Goal: Task Accomplishment & Management: Manage account settings

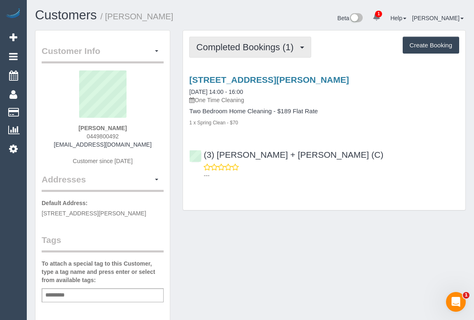
click at [260, 46] on span "Completed Bookings (1)" at bounding box center [246, 47] width 101 height 10
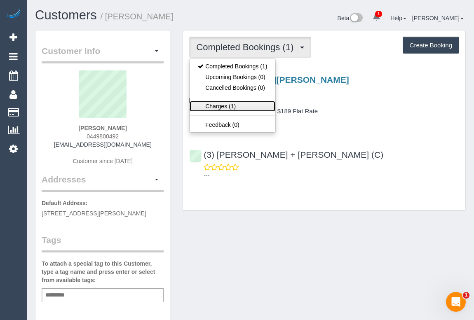
click at [218, 105] on link "Charges (1)" at bounding box center [233, 106] width 86 height 11
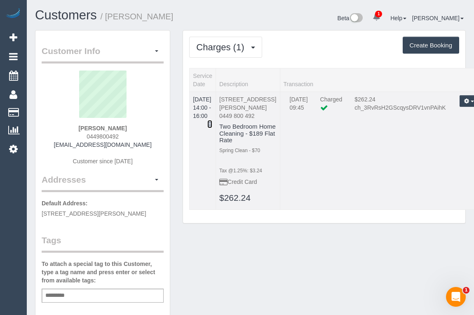
click at [212, 121] on icon at bounding box center [209, 124] width 5 height 6
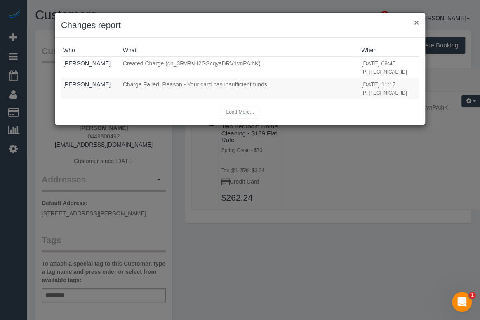
click at [417, 21] on button "×" at bounding box center [416, 22] width 5 height 9
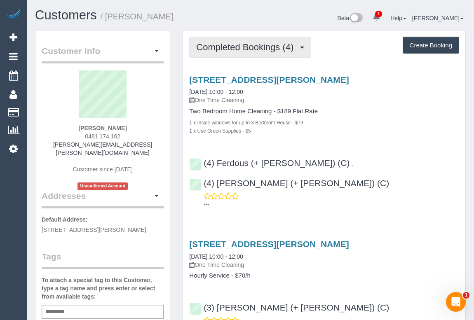
click at [275, 47] on span "Completed Bookings (4)" at bounding box center [246, 47] width 101 height 10
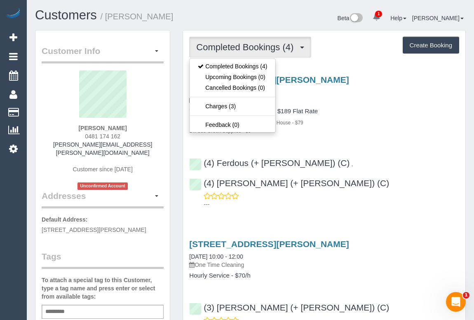
click at [376, 106] on div "29 Dennis Street, Northcote, VIC 3070 05/08/2025 10:00 - 12:00 One Time Cleanin…" at bounding box center [324, 105] width 282 height 60
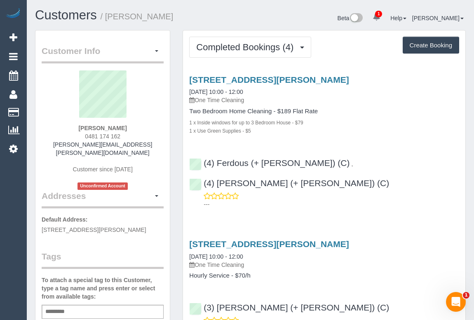
drag, startPoint x: 78, startPoint y: 134, endPoint x: 138, endPoint y: 136, distance: 59.4
click at [138, 136] on div "Carly Cassella 0481 174 162 carly@cassella.com Customer since 2024 Unconfirmed …" at bounding box center [103, 130] width 122 height 120
drag, startPoint x: 79, startPoint y: 126, endPoint x: 153, endPoint y: 127, distance: 73.8
click at [153, 127] on div "Carly Cassella 0481 174 162 carly@cassella.com Customer since 2024 Unconfirmed …" at bounding box center [103, 130] width 122 height 120
copy strong "Carly Cassella"
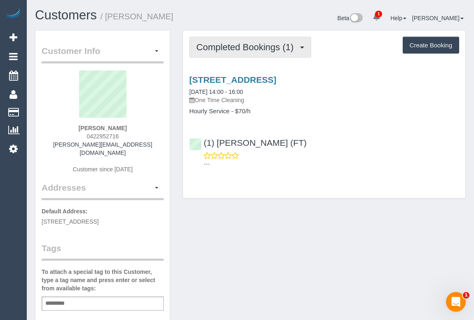
click at [248, 45] on span "Completed Bookings (1)" at bounding box center [246, 47] width 101 height 10
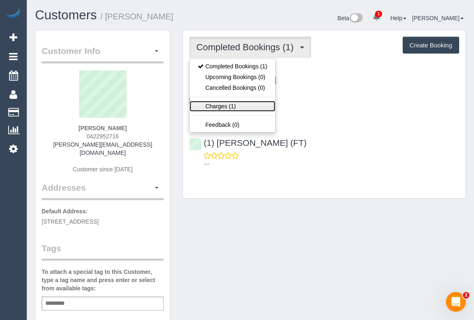
click at [227, 106] on link "Charges (1)" at bounding box center [233, 106] width 86 height 11
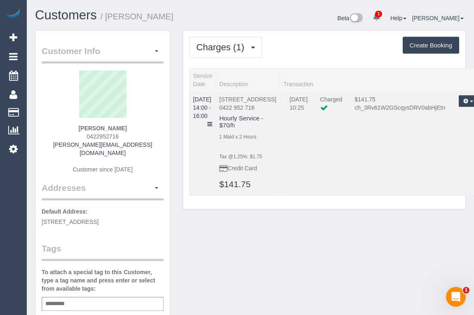
click at [225, 110] on td "10 Abbeygate Street, Oakleigh, VIC 3166 0422 952 716 Hourly Service - $70/h 1 M…" at bounding box center [248, 144] width 64 height 104
click at [216, 113] on td "04/08/2025 14:00 - 16:00" at bounding box center [203, 144] width 26 height 104
click at [212, 121] on icon at bounding box center [209, 124] width 5 height 6
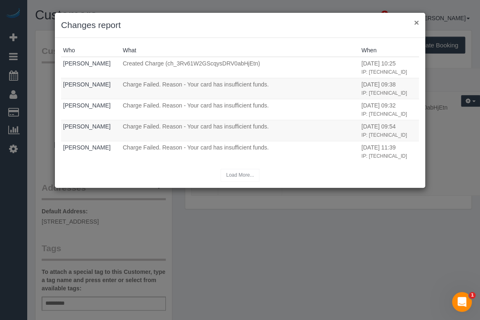
click at [414, 21] on button "×" at bounding box center [416, 22] width 5 height 9
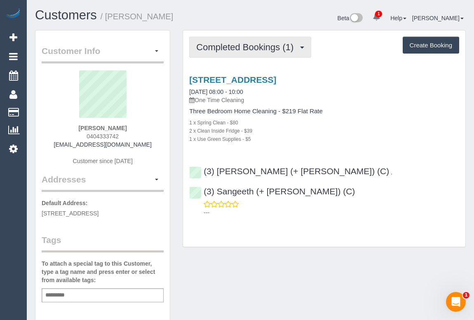
click at [256, 48] on span "Completed Bookings (1)" at bounding box center [246, 47] width 101 height 10
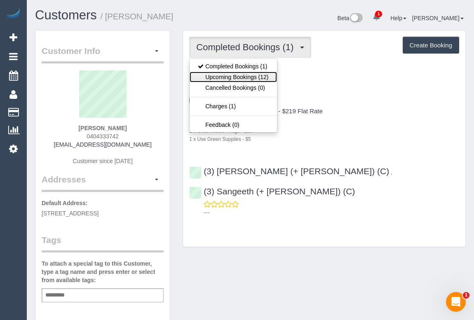
click at [246, 76] on link "Upcoming Bookings (12)" at bounding box center [233, 77] width 87 height 11
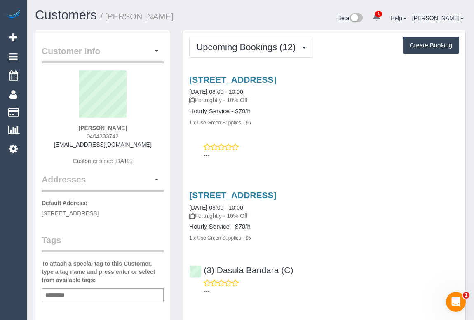
click at [305, 143] on div "---" at bounding box center [324, 151] width 270 height 16
click at [333, 160] on div "22 Latrobe St, Brunswick, VIC 3056 14/08/2025 08:00 - 10:00 Fortnightly - 10% O…" at bounding box center [324, 115] width 282 height 95
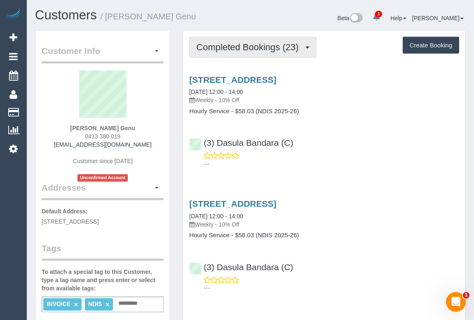
click at [244, 51] on span "Completed Bookings (23)" at bounding box center [249, 47] width 106 height 10
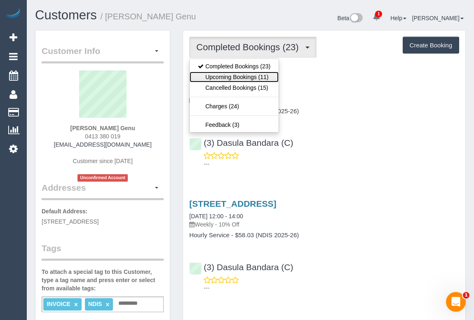
click at [244, 75] on link "Upcoming Bookings (11)" at bounding box center [234, 77] width 89 height 11
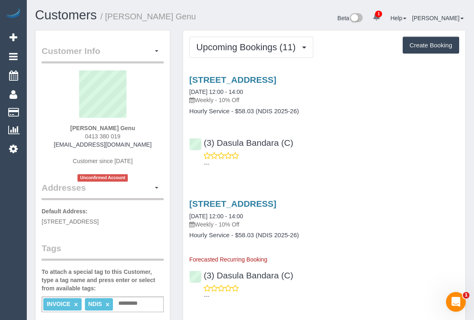
drag, startPoint x: 373, startPoint y: 153, endPoint x: 379, endPoint y: 161, distance: 10.6
click at [374, 153] on div "---" at bounding box center [324, 160] width 270 height 16
click at [333, 134] on div "(3) Dasula Bandara (C) ---" at bounding box center [324, 149] width 282 height 37
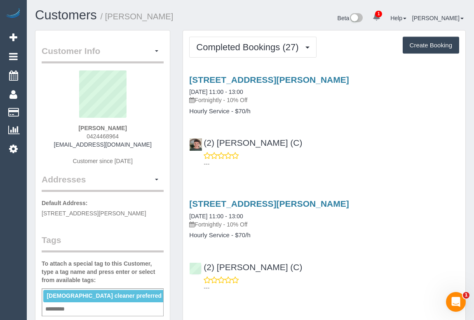
click at [244, 14] on div "Customers / [PERSON_NAME]" at bounding box center [140, 17] width 222 height 18
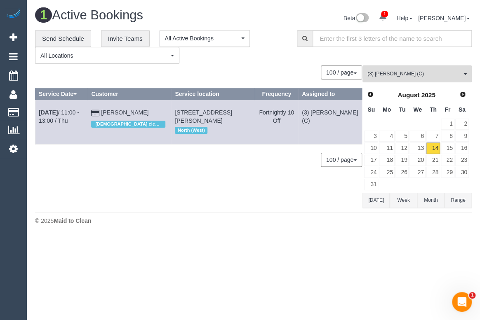
click at [194, 171] on div "0 Bookings found. We couldn't find any bookings that matched your search. Creat…" at bounding box center [198, 137] width 327 height 143
drag, startPoint x: 177, startPoint y: 109, endPoint x: 235, endPoint y: 118, distance: 58.5
click at [235, 118] on tr "Aug 14th / 11:00 - 13:00 / Thu Alice Ward Female cleaner preferred 50 Walsh St,…" at bounding box center [198, 122] width 326 height 44
copy tr "Female cleaner preferred 50 Walsh St, Coburg, VIC 3058"
click at [411, 74] on span "(3) [PERSON_NAME] (C)" at bounding box center [414, 73] width 94 height 7
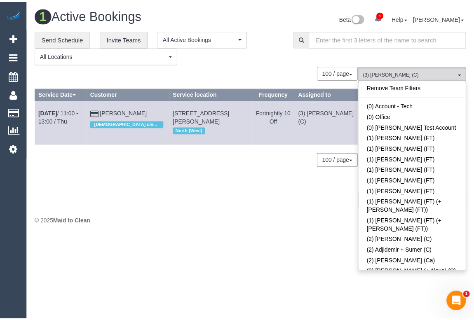
scroll to position [1227, 0]
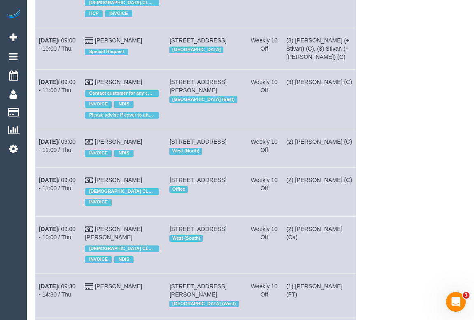
scroll to position [862, 0]
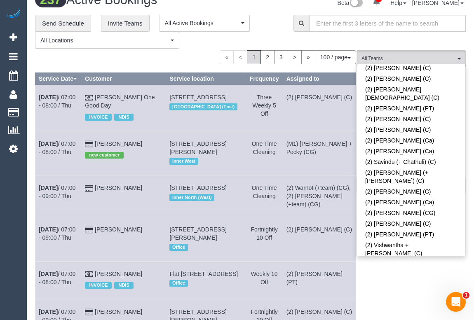
click at [406, 312] on link "(3) Afzaal Ahmad (C)" at bounding box center [411, 317] width 108 height 11
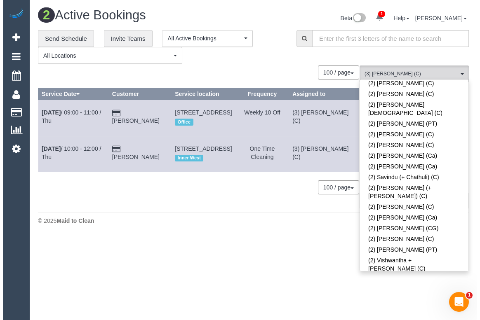
scroll to position [0, 0]
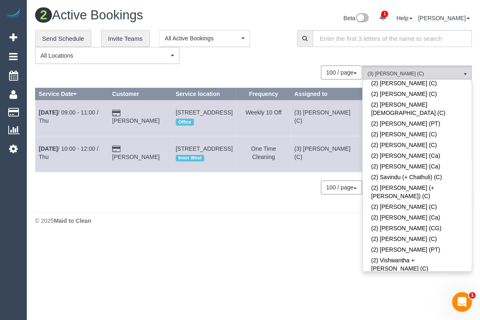
click at [124, 208] on div "0 Bookings found. We couldn't find any bookings that matched your search. Creat…" at bounding box center [198, 137] width 327 height 143
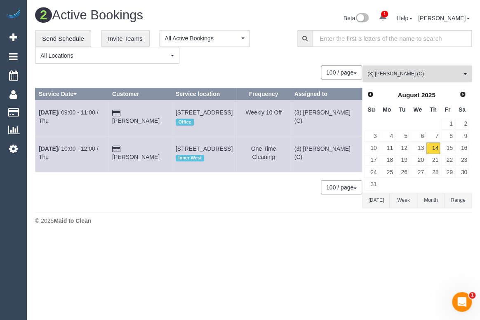
click at [403, 78] on button "(3) Afzaal Ahmad (C) All Teams" at bounding box center [416, 74] width 109 height 17
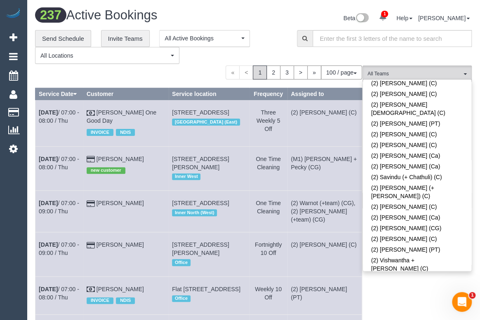
scroll to position [1473, 0]
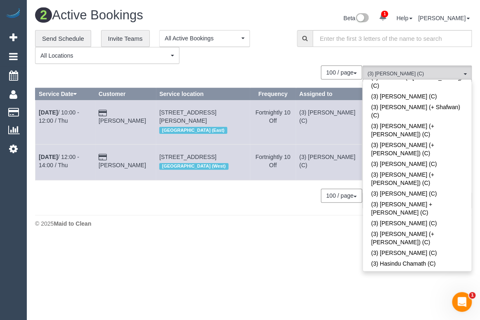
click at [204, 228] on div "© 2025 Maid to Clean" at bounding box center [253, 224] width 437 height 8
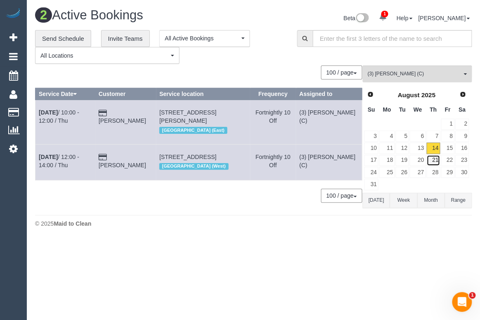
click at [436, 161] on link "21" at bounding box center [433, 160] width 14 height 11
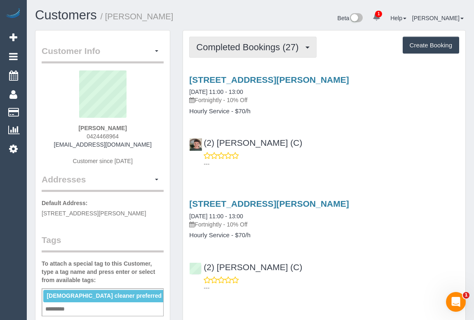
click at [236, 50] on span "Completed Bookings (27)" at bounding box center [249, 47] width 106 height 10
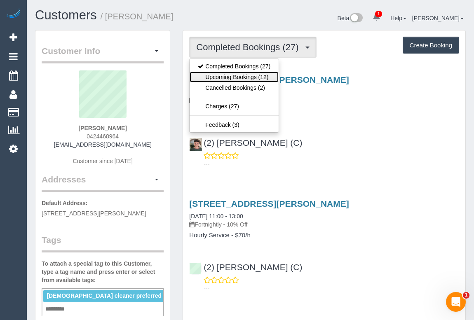
click at [237, 72] on link "Upcoming Bookings (12)" at bounding box center [234, 77] width 89 height 11
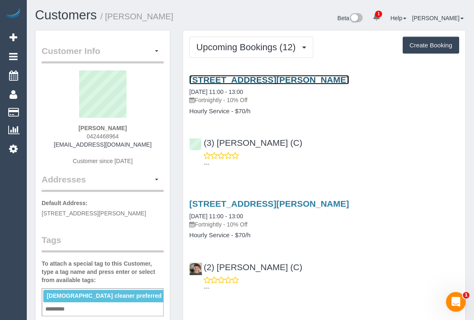
click at [246, 78] on link "[STREET_ADDRESS][PERSON_NAME]" at bounding box center [269, 79] width 160 height 9
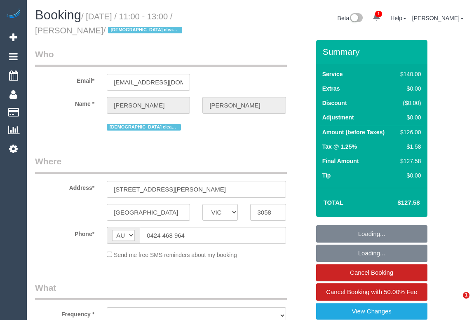
select select "VIC"
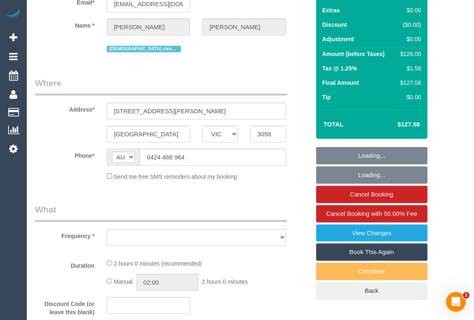
select select "number:30"
select select "number:14"
select select "number:19"
select select "number:24"
select select "number:35"
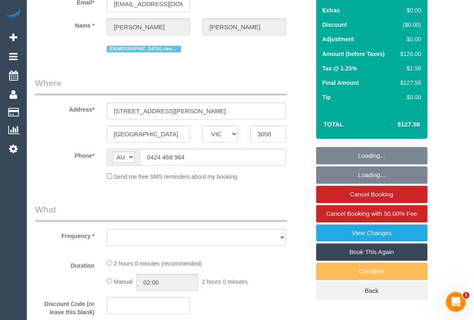
select select "number:13"
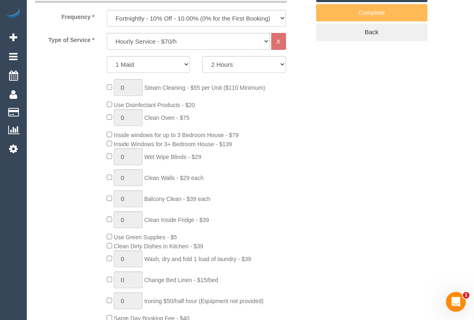
select select "object:1656"
select select "string:stripe-pm_1R3q8H2GScqysDRV69tERAwB"
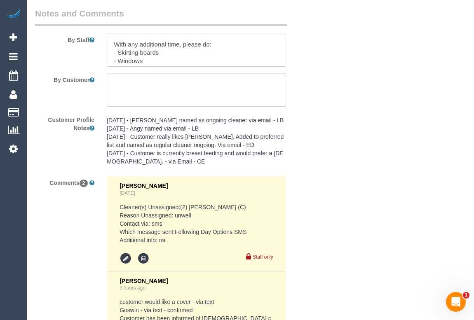
scroll to position [74, 0]
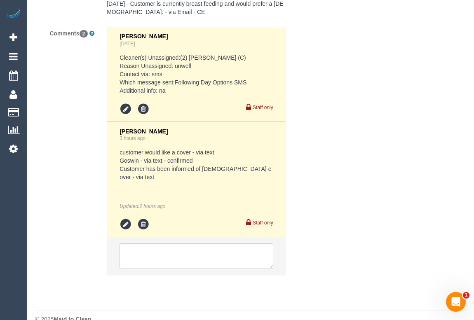
scroll to position [1649, 0]
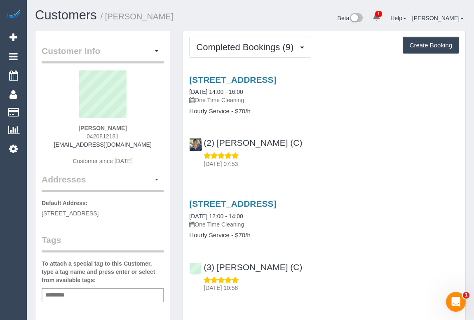
drag, startPoint x: 82, startPoint y: 132, endPoint x: 136, endPoint y: 137, distance: 55.1
click at [136, 137] on div "Tina Popa 0420812181 tinapopawrites@gmail.com Customer since 2024" at bounding box center [103, 121] width 122 height 103
copy span "0420812181"
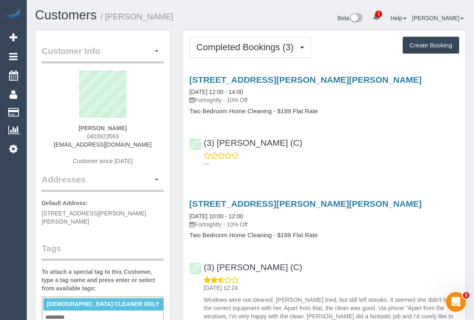
click at [372, 156] on div "---" at bounding box center [324, 160] width 270 height 16
drag, startPoint x: 85, startPoint y: 136, endPoint x: 134, endPoint y: 135, distance: 48.7
click at [134, 135] on div "Rukaiya Ahmed 0403923563 rukaiyajumani5@gmail.com Customer since 2024" at bounding box center [103, 121] width 122 height 103
copy span "0403923563"
click at [355, 170] on div "17 Bevan Avenue, 2, Clayton South, VIC 3169 07/08/2025 12:00 - 14:00 Fortnightl…" at bounding box center [324, 120] width 282 height 104
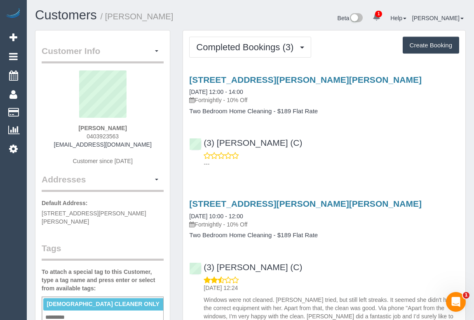
click at [389, 157] on div "---" at bounding box center [324, 160] width 270 height 16
drag, startPoint x: 65, startPoint y: 145, endPoint x: 158, endPoint y: 144, distance: 93.2
click at [158, 144] on div "Rukaiya Ahmed 0403923563 rukaiyajumani5@gmail.com Customer since 2024" at bounding box center [103, 121] width 122 height 103
copy link "rukaiyajumani5@gmail.com"
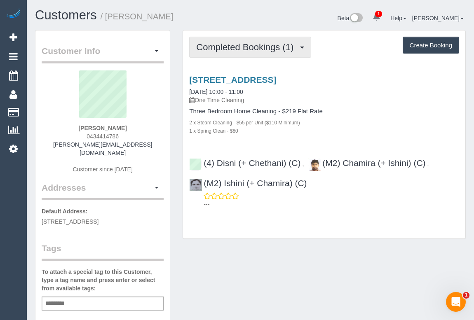
click at [273, 51] on span "Completed Bookings (1)" at bounding box center [246, 47] width 101 height 10
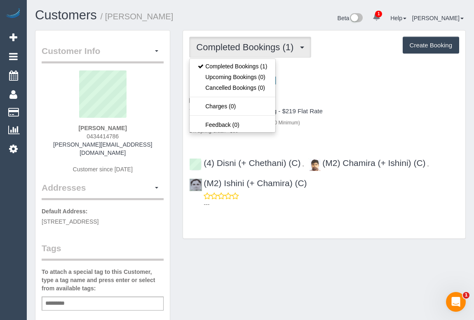
click at [379, 110] on h4 "Three Bedroom Home Cleaning - $219 Flat Rate" at bounding box center [324, 111] width 270 height 7
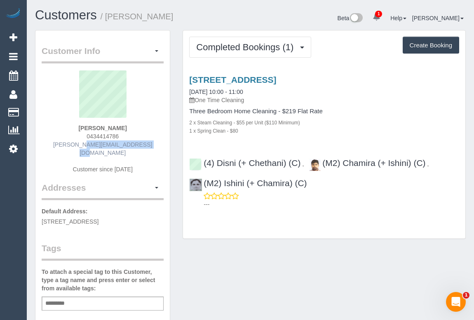
drag, startPoint x: 64, startPoint y: 144, endPoint x: 134, endPoint y: 145, distance: 70.1
click at [134, 145] on div "[PERSON_NAME] 0434414786 [PERSON_NAME][EMAIL_ADDRESS][DOMAIN_NAME] Customer sin…" at bounding box center [103, 125] width 122 height 111
copy link "[PERSON_NAME][EMAIL_ADDRESS][DOMAIN_NAME]"
drag, startPoint x: 70, startPoint y: 127, endPoint x: 146, endPoint y: 129, distance: 75.9
click at [146, 129] on div "Taylor McKinnon 0434414786 t.n.mckinnon@gmail.com Customer since 2025" at bounding box center [103, 125] width 122 height 111
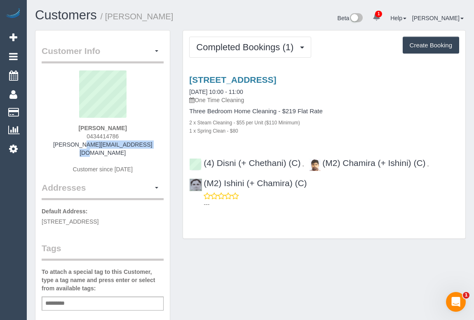
copy strong "Taylor McKinnon"
click at [68, 128] on div "Taylor McKinnon 0434414786 t.n.mckinnon@gmail.com Customer since 2025" at bounding box center [103, 125] width 122 height 111
drag, startPoint x: 73, startPoint y: 127, endPoint x: 145, endPoint y: 131, distance: 71.4
click at [145, 131] on div "Taylor McKinnon 0434414786 t.n.mckinnon@gmail.com Customer since 2025" at bounding box center [103, 125] width 122 height 111
copy strong "Taylor McKinnon"
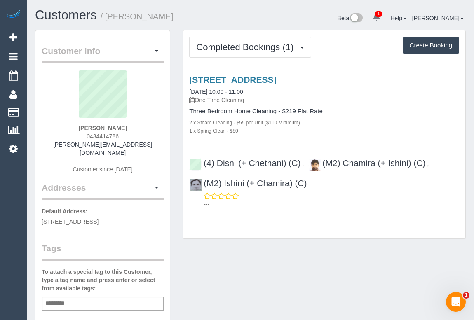
drag, startPoint x: 85, startPoint y: 134, endPoint x: 121, endPoint y: 134, distance: 35.9
click at [121, 134] on div "Taylor McKinnon 0434414786 t.n.mckinnon@gmail.com Customer since 2025" at bounding box center [103, 125] width 122 height 111
copy span "0434414786"
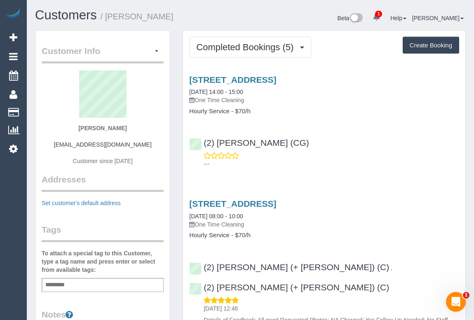
click at [362, 150] on div "(2) Chemitha Wijesinghe (CG) ---" at bounding box center [324, 149] width 282 height 37
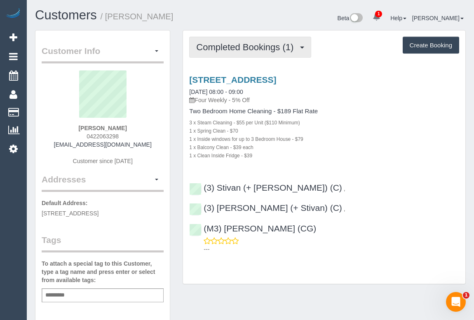
click at [235, 48] on span "Completed Bookings (1)" at bounding box center [246, 47] width 101 height 10
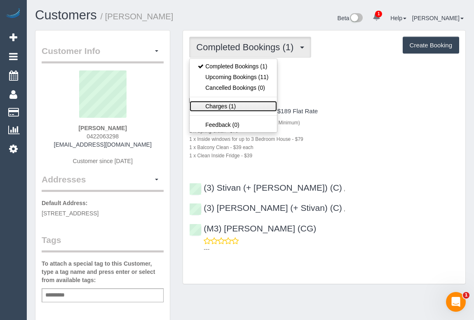
click at [216, 106] on link "Charges (1)" at bounding box center [233, 106] width 87 height 11
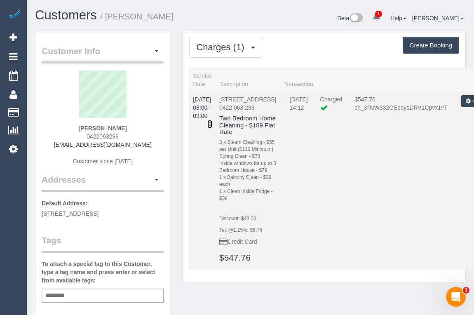
click at [212, 121] on icon at bounding box center [209, 124] width 5 height 6
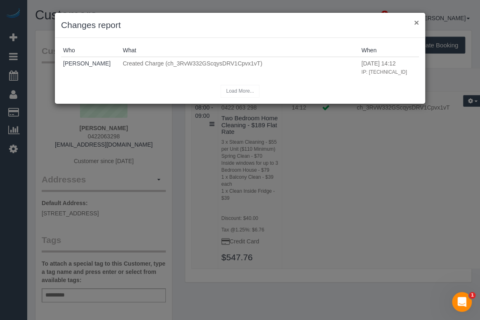
click at [416, 23] on button "×" at bounding box center [416, 22] width 5 height 9
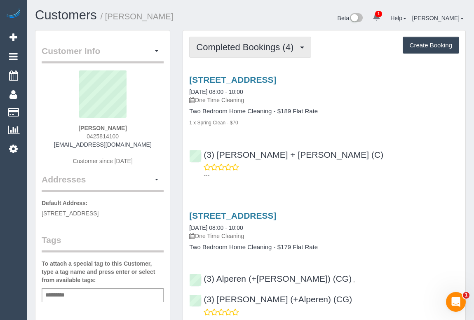
click at [256, 53] on button "Completed Bookings (4)" at bounding box center [250, 47] width 122 height 21
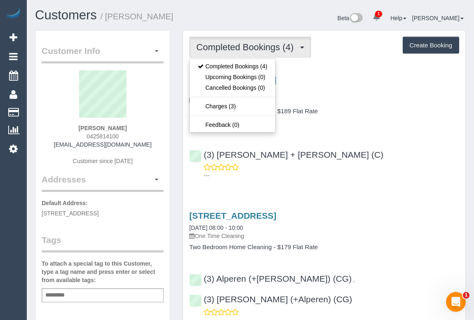
click at [409, 163] on div "---" at bounding box center [324, 171] width 270 height 16
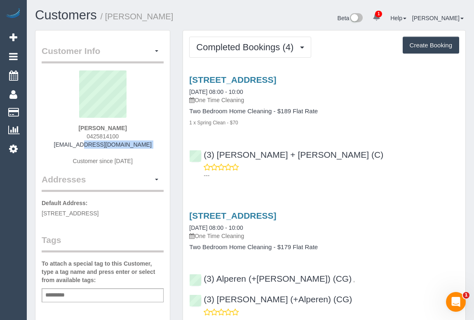
drag, startPoint x: 66, startPoint y: 146, endPoint x: 146, endPoint y: 149, distance: 80.9
click at [146, 149] on div "Aditya Virkar 0425814100 can_ad2000@yahoo.com Customer since 2023" at bounding box center [103, 121] width 122 height 103
copy div "[EMAIL_ADDRESS][DOMAIN_NAME]"
drag, startPoint x: 82, startPoint y: 128, endPoint x: 148, endPoint y: 128, distance: 65.1
click at [148, 128] on div "Aditya Virkar 0425814100 can_ad2000@yahoo.com Customer since 2023" at bounding box center [103, 121] width 122 height 103
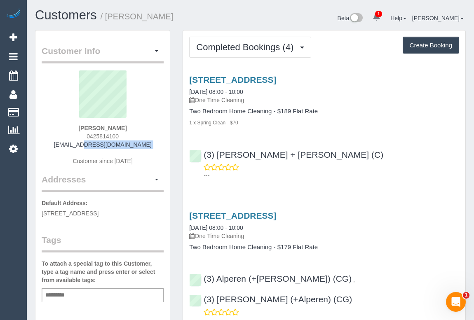
copy strong "Aditya Virkar"
drag, startPoint x: 86, startPoint y: 136, endPoint x: 146, endPoint y: 137, distance: 59.8
click at [146, 137] on div "Aditya Virkar 0425814100 can_ad2000@yahoo.com Customer since 2023" at bounding box center [103, 121] width 122 height 103
copy span "0425814100"
click at [248, 75] on link "76 Glenroy Road, Unit 1, Glenroy, VIC 3046" at bounding box center [232, 79] width 87 height 9
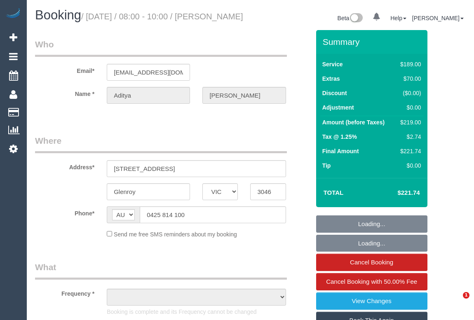
select select "VIC"
select select "number:28"
select select "number:14"
select select "number:19"
select select "number:22"
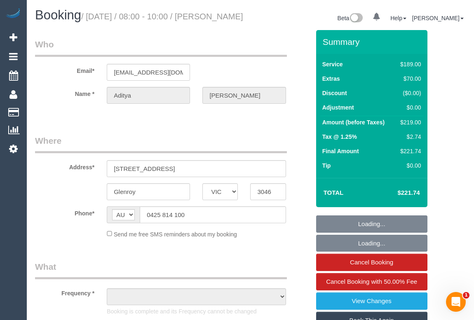
select select "number:26"
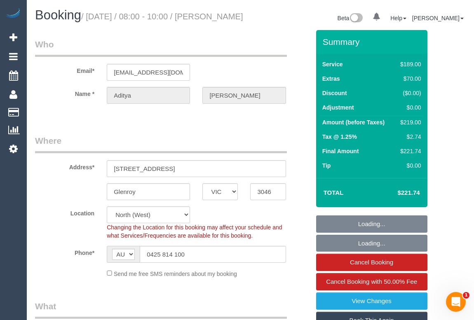
select select "string:stripe-pm_1RtKP82GScqysDRVINEpBQRG"
select select "object:1554"
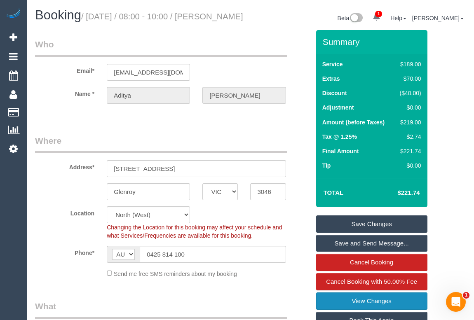
click at [366, 309] on link "View Changes" at bounding box center [371, 301] width 111 height 17
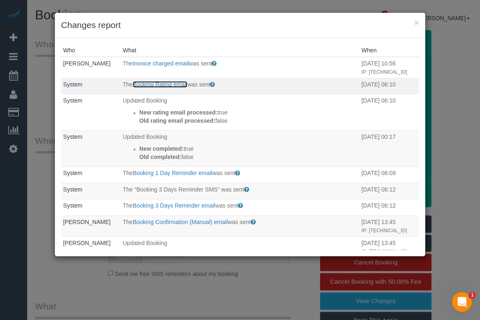
click at [171, 84] on link "Booking Rating email" at bounding box center [160, 84] width 54 height 7
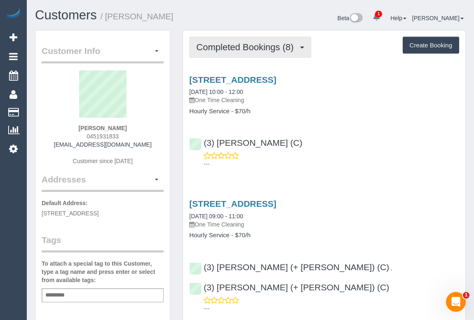
click at [225, 45] on span "Completed Bookings (8)" at bounding box center [246, 47] width 101 height 10
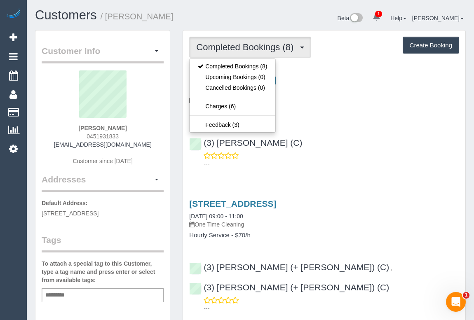
click at [328, 131] on div "(3) Dhvani Patel (C) ---" at bounding box center [324, 149] width 282 height 37
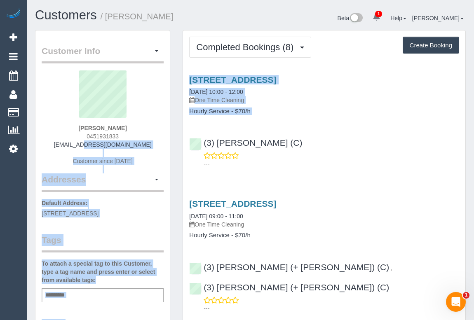
copy div "danial_64967@hotmail.com Customer since 2023 Addresses Manage Addresses Add New…"
drag, startPoint x: 59, startPoint y: 143, endPoint x: 179, endPoint y: 144, distance: 120.0
click at [153, 167] on div "Danial Nadeem 0451931833 danial_64967@hotmail.com Customer since 2023" at bounding box center [103, 121] width 122 height 103
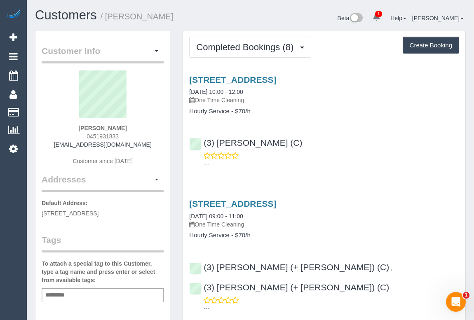
drag, startPoint x: 68, startPoint y: 144, endPoint x: 152, endPoint y: 146, distance: 83.3
click at [152, 146] on div "Danial Nadeem 0451931833 danial_64967@hotmail.com Customer since 2023" at bounding box center [103, 121] width 122 height 103
copy link "danial_64967@hotmail.com"
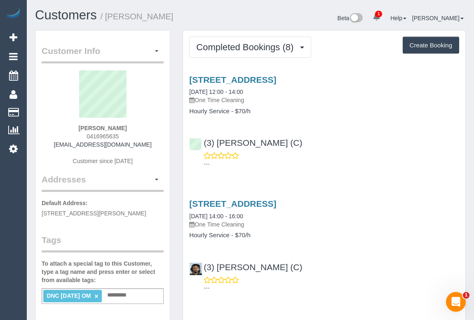
click at [353, 138] on div "(3) Nethaki Fernando (C) ---" at bounding box center [324, 149] width 282 height 37
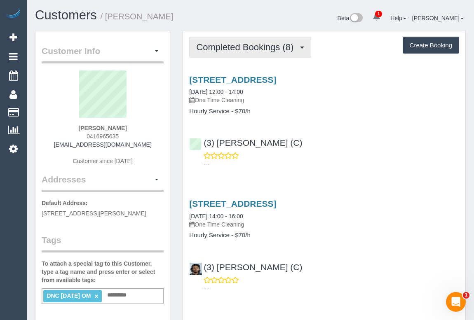
click at [243, 52] on button "Completed Bookings (8)" at bounding box center [250, 47] width 122 height 21
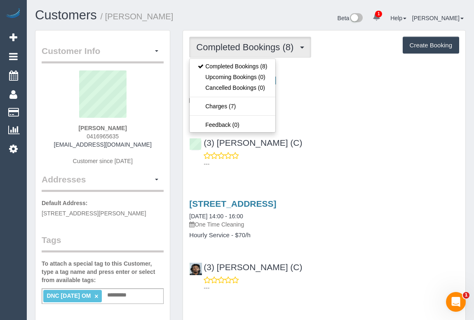
click at [373, 136] on div "(3) Nethaki Fernando (C) ---" at bounding box center [324, 149] width 282 height 37
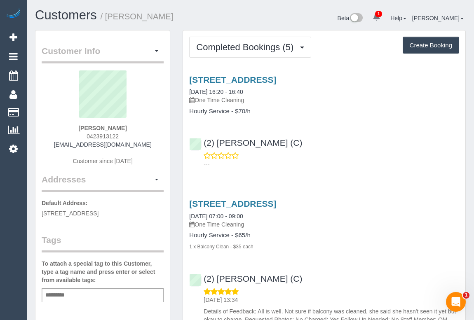
click at [303, 134] on div "(2) [PERSON_NAME] (C) ---" at bounding box center [324, 149] width 282 height 37
drag, startPoint x: 84, startPoint y: 135, endPoint x: 148, endPoint y: 135, distance: 64.3
click at [148, 135] on div "[PERSON_NAME] 0423913122 [EMAIL_ADDRESS][DOMAIN_NAME] Customer since [DATE]" at bounding box center [103, 121] width 122 height 103
copy span "0423913122"
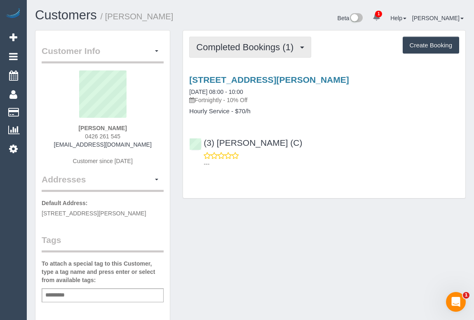
click at [252, 47] on span "Completed Bookings (1)" at bounding box center [246, 47] width 101 height 10
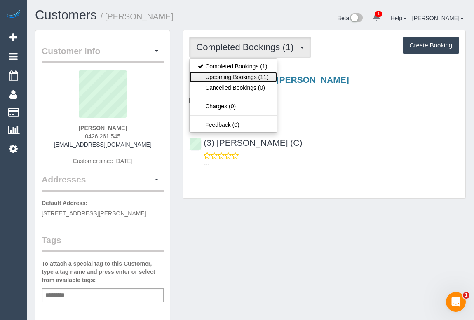
click at [244, 76] on link "Upcoming Bookings (11)" at bounding box center [233, 77] width 87 height 11
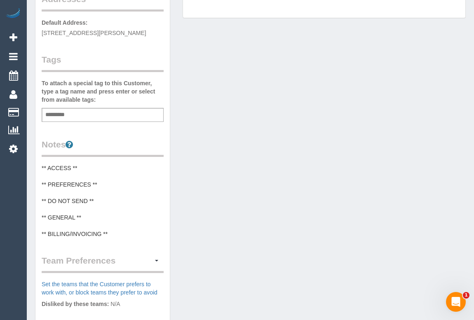
scroll to position [187, 0]
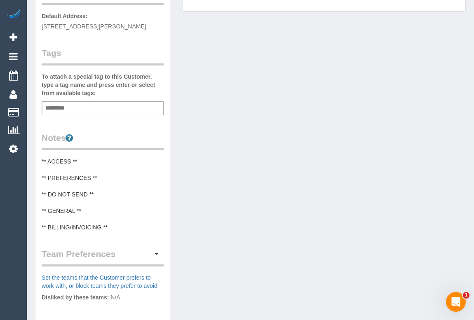
click at [82, 107] on div "Add a tag" at bounding box center [103, 108] width 122 height 14
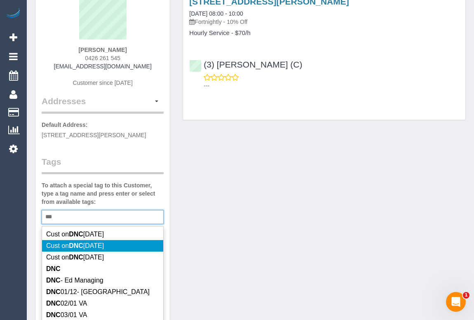
scroll to position [150, 0]
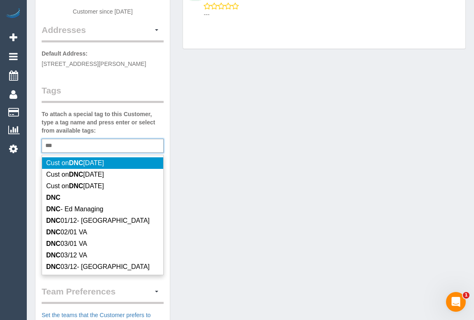
drag, startPoint x: 70, startPoint y: 143, endPoint x: 20, endPoint y: 143, distance: 50.3
click at [20, 143] on div "1 Beta Your Notifications You have 0 alerts × You have 3 to charge for 14/08/20…" at bounding box center [237, 188] width 474 height 677
click at [61, 143] on div "*** DNC" at bounding box center [103, 146] width 122 height 14
click at [62, 143] on div "*** DNC" at bounding box center [103, 146] width 122 height 14
click at [63, 144] on div "*** DNC" at bounding box center [103, 146] width 122 height 14
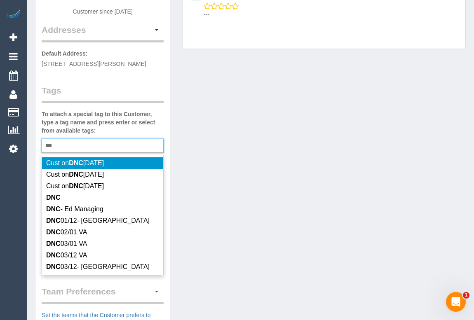
click at [59, 144] on div "*** DNC" at bounding box center [103, 146] width 122 height 14
click at [46, 144] on input "***" at bounding box center [51, 146] width 16 height 11
drag, startPoint x: 45, startPoint y: 144, endPoint x: 89, endPoint y: 143, distance: 44.5
click at [89, 143] on div "*** DNC" at bounding box center [103, 146] width 122 height 14
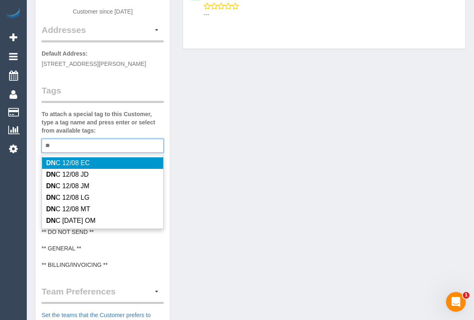
type input "*"
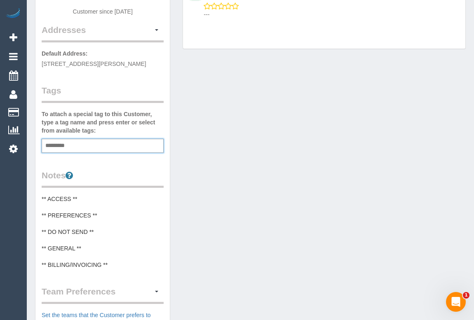
click at [249, 160] on div "Customer Info Edit Contact Info Send Message Email Preferences Special Sales Ta…" at bounding box center [250, 189] width 443 height 618
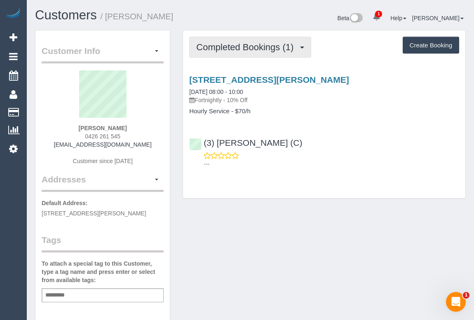
click at [242, 45] on span "Completed Bookings (1)" at bounding box center [246, 47] width 101 height 10
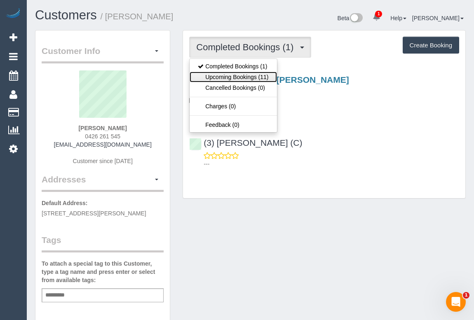
click at [231, 75] on link "Upcoming Bookings (11)" at bounding box center [233, 77] width 87 height 11
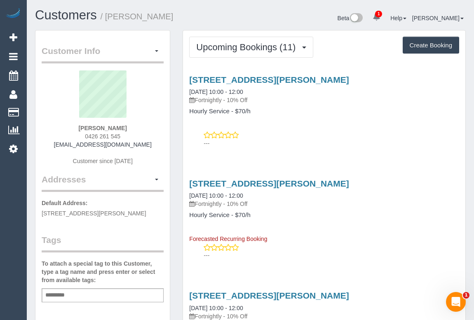
click at [336, 108] on h4 "Hourly Service - $70/h" at bounding box center [324, 111] width 270 height 7
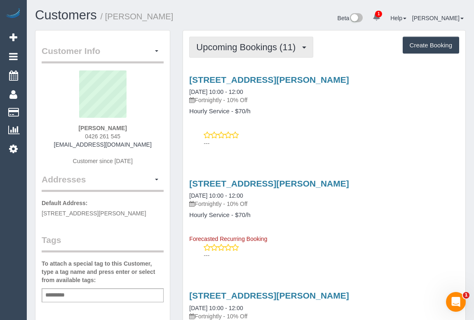
click at [261, 49] on span "Upcoming Bookings (11)" at bounding box center [247, 47] width 103 height 10
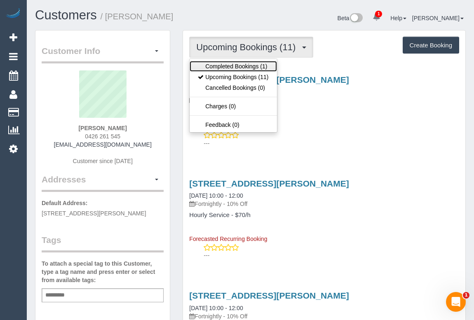
click at [251, 66] on link "Completed Bookings (1)" at bounding box center [233, 66] width 87 height 11
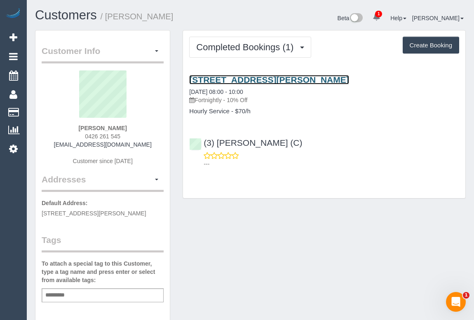
click at [282, 78] on link "18 Honniball Drive, Thomastown, VIC 3074" at bounding box center [269, 79] width 160 height 9
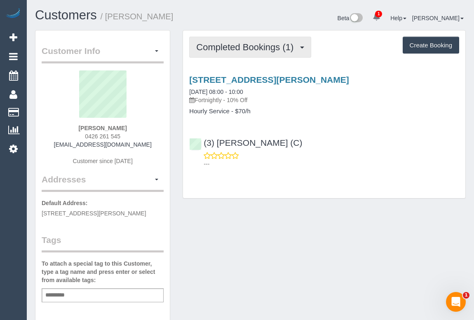
click at [249, 49] on span "Completed Bookings (1)" at bounding box center [246, 47] width 101 height 10
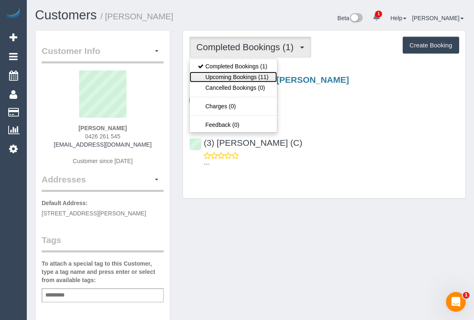
click at [231, 75] on link "Upcoming Bookings (11)" at bounding box center [233, 77] width 87 height 11
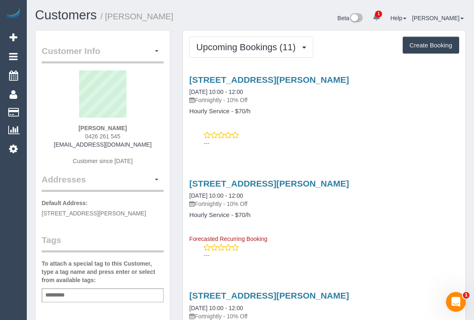
click at [353, 134] on div "---" at bounding box center [324, 139] width 270 height 16
drag, startPoint x: 297, startPoint y: 157, endPoint x: 297, endPoint y: 148, distance: 8.2
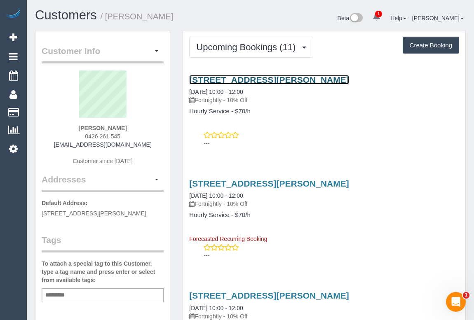
click at [273, 79] on link "18 Honniball Drive, Thomastown, VIC 3074" at bounding box center [269, 79] width 160 height 9
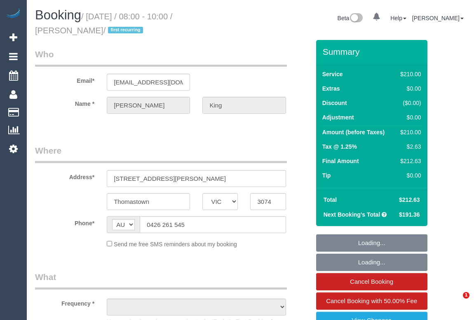
select select "VIC"
select select "string:stripe-pm_1RsD482GScqysDRVDu7k5s9n"
select select "object:599"
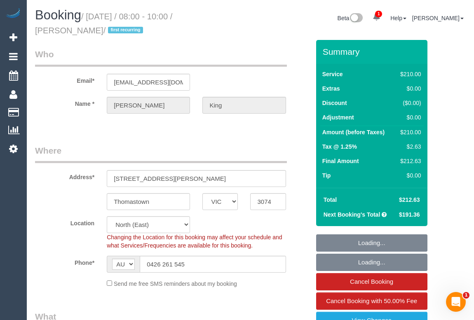
select select "180"
select select "number:28"
select select "number:14"
select select "number:18"
select select "number:24"
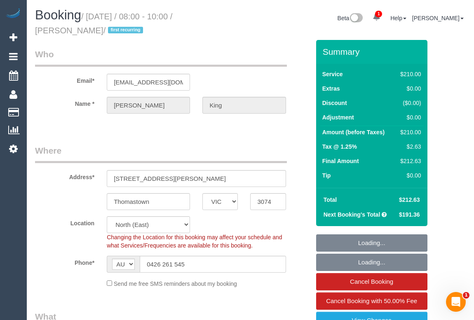
select select "number:35"
select select "number:26"
select select "object:1542"
select select "spot1"
click at [280, 54] on legend "Who" at bounding box center [161, 57] width 252 height 19
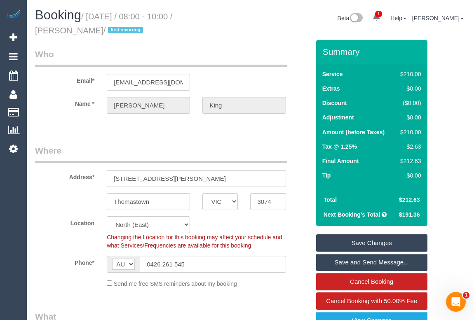
click at [235, 154] on legend "Where" at bounding box center [161, 154] width 252 height 19
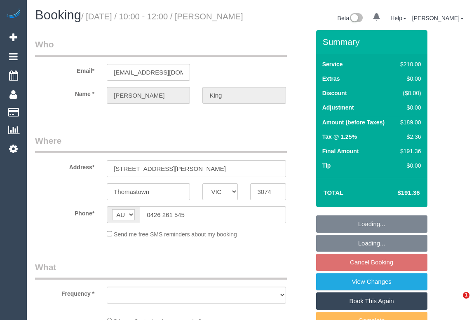
select select "VIC"
select select "number:28"
select select "number:14"
select select "number:18"
select select "number:24"
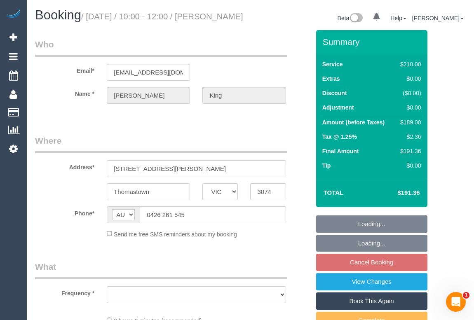
select select "number:35"
select select "number:26"
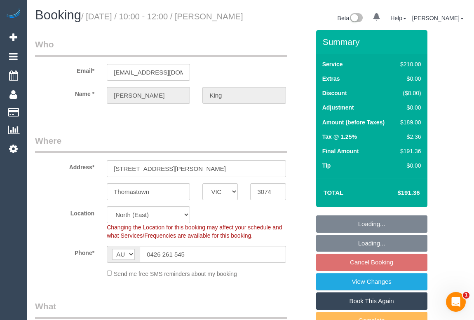
select select "string:stripe-pm_1RsD482GScqysDRVDu7k5s9n"
select select "object:700"
select select "180"
click at [277, 153] on legend "Where" at bounding box center [161, 144] width 252 height 19
select select "object:1485"
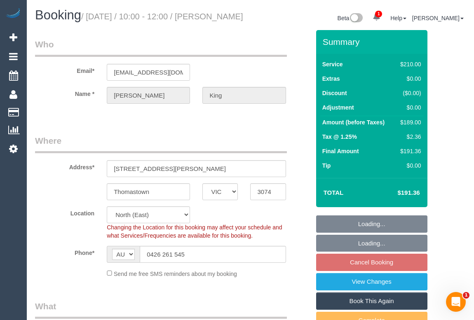
select select "spot3"
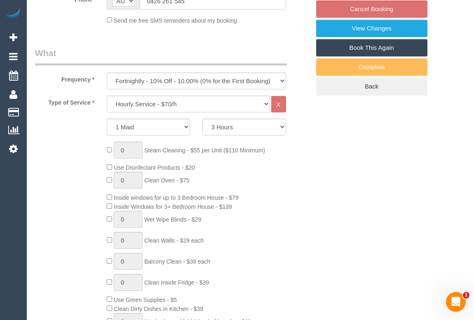
scroll to position [187, 0]
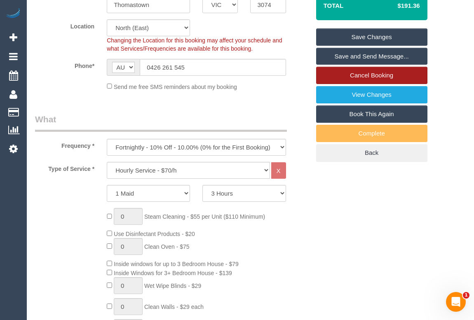
click at [347, 84] on link "Cancel Booking" at bounding box center [371, 75] width 111 height 17
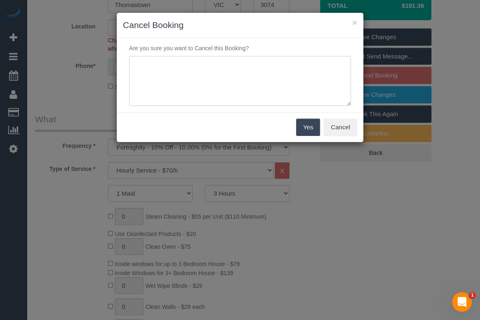
click at [187, 76] on textarea at bounding box center [240, 81] width 222 height 50
type textarea "c"
type textarea "C"
click at [341, 128] on button "Cancel" at bounding box center [340, 127] width 33 height 17
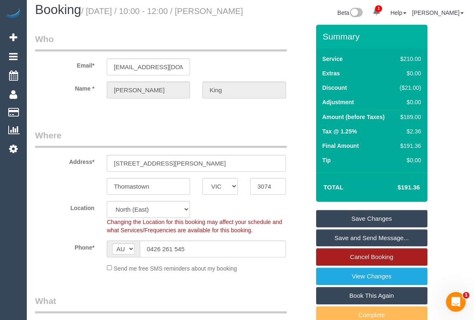
scroll to position [112, 0]
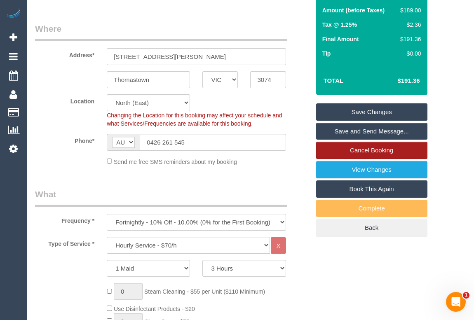
click at [362, 158] on link "Cancel Booking" at bounding box center [371, 150] width 111 height 17
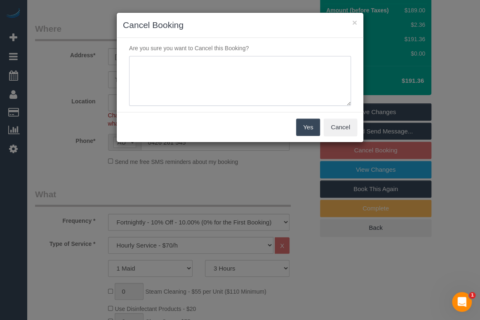
click at [171, 74] on textarea at bounding box center [240, 81] width 222 height 50
click at [185, 64] on textarea at bounding box center [240, 81] width 222 height 50
click at [197, 65] on textarea at bounding box center [240, 81] width 222 height 50
click at [213, 69] on textarea at bounding box center [240, 81] width 222 height 50
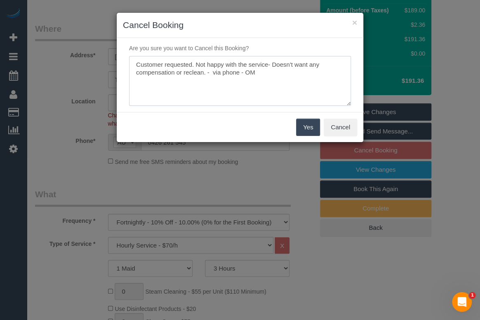
type textarea "Customer requested. Not happy with the service- Doesn't want any compensation o…"
click at [303, 126] on button "Yes" at bounding box center [308, 127] width 24 height 17
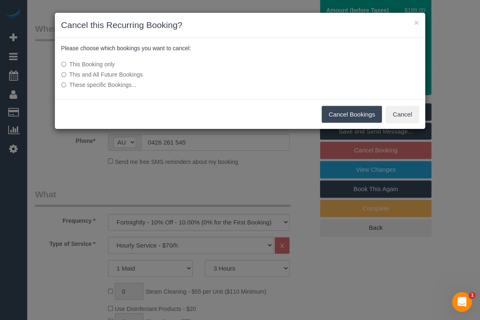
click at [359, 114] on button "Cancel Bookings" at bounding box center [352, 114] width 61 height 17
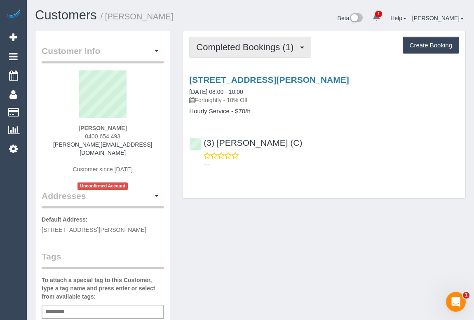
click at [258, 52] on button "Completed Bookings (1)" at bounding box center [250, 47] width 122 height 21
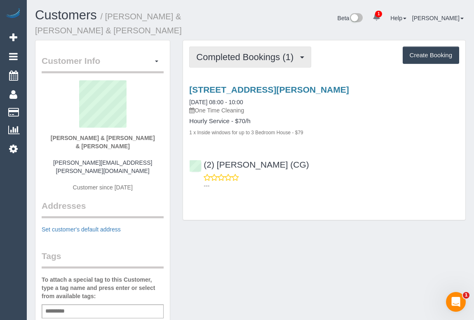
click at [253, 52] on button "Completed Bookings (1)" at bounding box center [250, 57] width 122 height 21
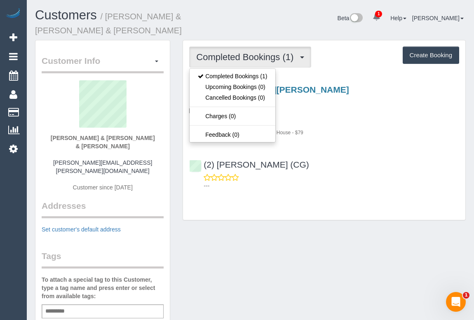
click at [320, 202] on div "Completed Bookings (1) Completed Bookings (1) Upcoming Bookings (0) Cancelled B…" at bounding box center [324, 130] width 282 height 180
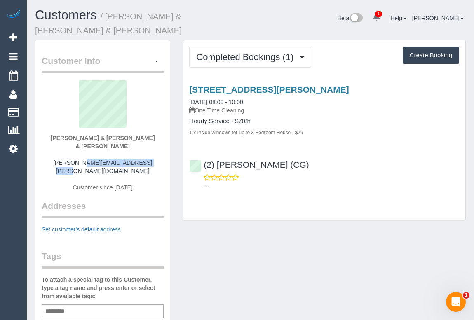
drag, startPoint x: 57, startPoint y: 144, endPoint x: 136, endPoint y: 148, distance: 78.8
click at [136, 148] on div "Laura & Marto & Gracie Inserra martin.inserra@gmail.com Customer since 2025" at bounding box center [103, 140] width 122 height 120
copy link "martin.inserra@gmail.com"
drag, startPoint x: 57, startPoint y: 127, endPoint x: 168, endPoint y: 127, distance: 110.9
click at [168, 127] on div "Customer Info Edit Contact Info Send Message Email Preferences Special Sales Ta…" at bounding box center [102, 315] width 134 height 550
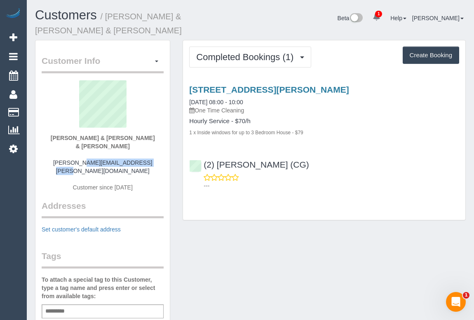
click at [152, 134] on div "Laura & Marto & Gracie Inserra martin.inserra@gmail.com Customer since 2025" at bounding box center [103, 140] width 122 height 120
drag, startPoint x: 152, startPoint y: 126, endPoint x: 47, endPoint y: 126, distance: 104.3
click at [47, 126] on div "Laura & Marto & Gracie Inserra martin.inserra@gmail.com Customer since 2025" at bounding box center [103, 140] width 122 height 120
copy strong "Laura & Marto & Gracie Inserra"
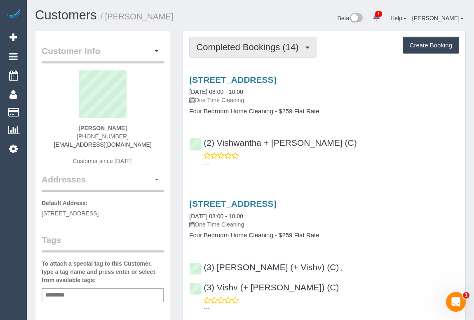
click at [236, 42] on span "Completed Bookings (14)" at bounding box center [249, 47] width 106 height 10
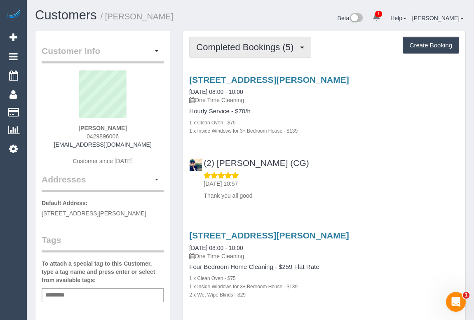
click at [236, 43] on span "Completed Bookings (5)" at bounding box center [246, 47] width 101 height 10
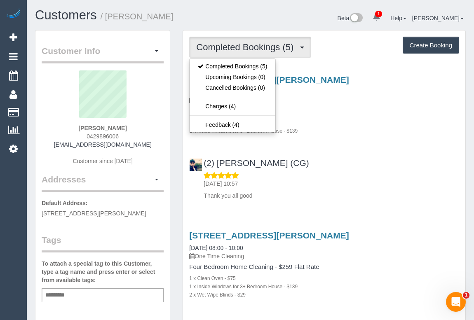
click at [364, 170] on div "(2) [PERSON_NAME] (CG) [DATE] 10:57 Thank you all good" at bounding box center [324, 175] width 282 height 49
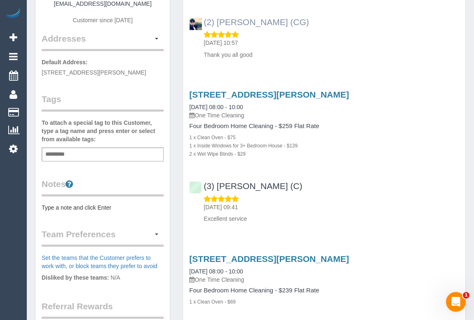
scroll to position [150, 0]
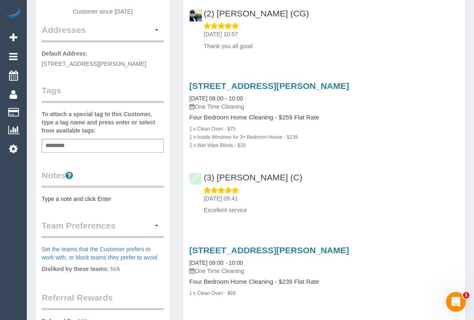
click at [344, 169] on div "(3) [PERSON_NAME] (C) [DATE] 09:41 Excellent service" at bounding box center [324, 190] width 282 height 49
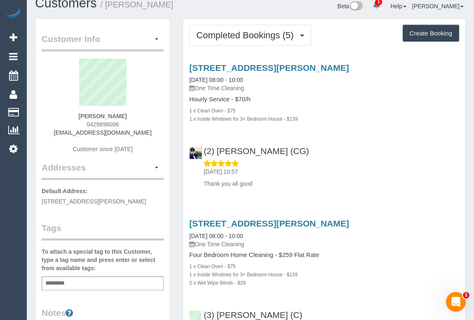
scroll to position [0, 0]
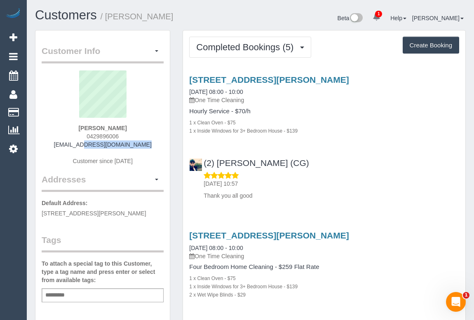
drag, startPoint x: 67, startPoint y: 146, endPoint x: 141, endPoint y: 146, distance: 74.2
click at [141, 146] on div "Belinda Davey 0429896006 bedavey@hotmail.com Customer since 2019" at bounding box center [103, 121] width 122 height 103
copy link "bedavey@hotmail.com"
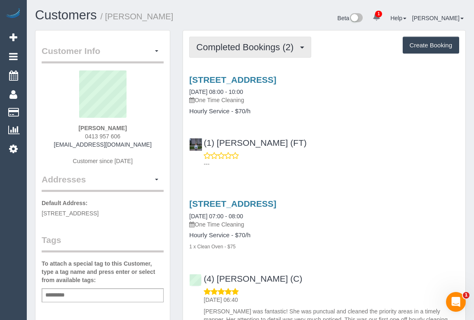
click at [218, 42] on span "Completed Bookings (2)" at bounding box center [246, 47] width 101 height 10
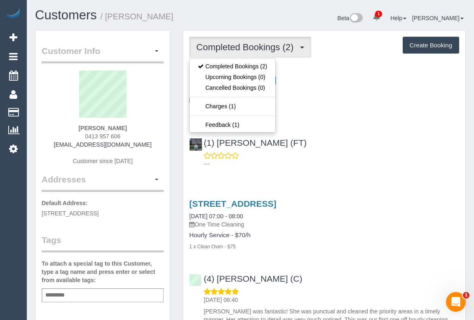
click at [385, 134] on div "(1) [PERSON_NAME] (FT) ---" at bounding box center [324, 149] width 282 height 37
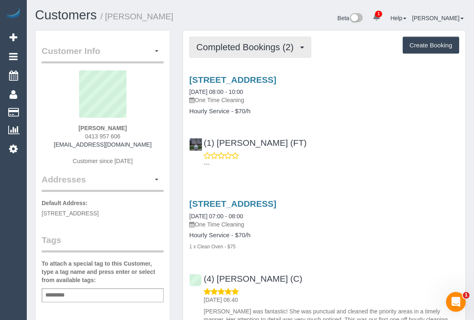
click at [248, 49] on span "Completed Bookings (2)" at bounding box center [246, 47] width 101 height 10
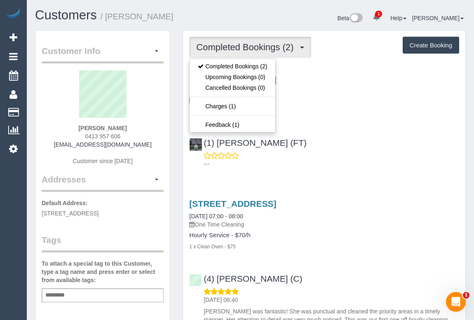
drag, startPoint x: 65, startPoint y: 143, endPoint x: 148, endPoint y: 144, distance: 82.5
click at [148, 144] on div "[PERSON_NAME] 0413 957 606 [EMAIL_ADDRESS][DOMAIN_NAME] Customer since [DATE]" at bounding box center [103, 121] width 122 height 103
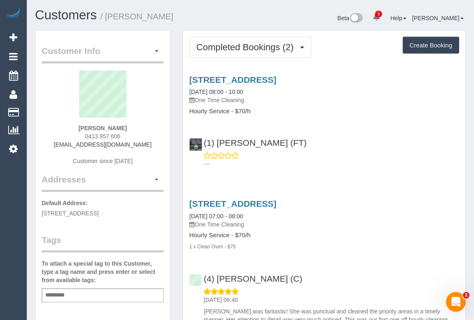
copy link "[EMAIL_ADDRESS][DOMAIN_NAME]"
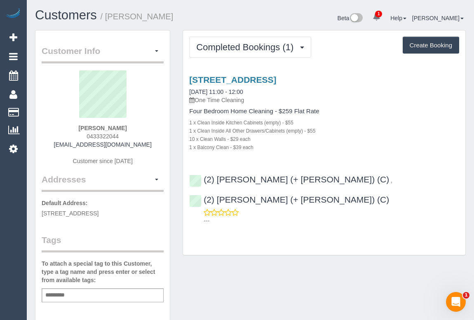
click at [249, 253] on div "Customer Info Edit Contact Info Send Message Email Preferences Special Sales Ta…" at bounding box center [250, 306] width 443 height 552
click at [227, 77] on link "[STREET_ADDRESS]" at bounding box center [232, 79] width 87 height 9
click at [303, 229] on div "Completed Bookings (1) Completed Bookings (1) Upcoming Bookings (0) Cancelled B…" at bounding box center [324, 143] width 282 height 225
click at [96, 296] on div "Add a tag" at bounding box center [103, 296] width 122 height 14
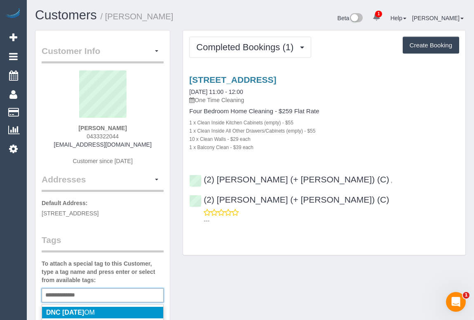
type input "**********"
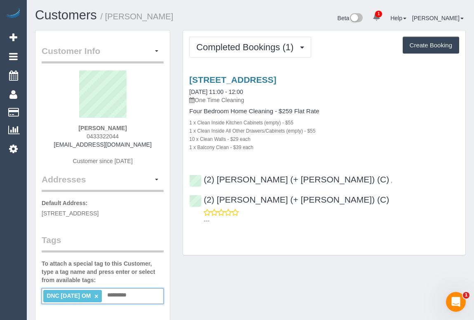
click at [206, 284] on div "Customer Info Edit Contact Info Send Message Email Preferences Special Sales Ta…" at bounding box center [250, 307] width 443 height 554
drag, startPoint x: 66, startPoint y: 144, endPoint x: 161, endPoint y: 145, distance: 94.4
click at [161, 145] on div "[PERSON_NAME] 0433322044 [EMAIL_ADDRESS][DOMAIN_NAME] Customer since [DATE]" at bounding box center [103, 121] width 122 height 103
copy link "[EMAIL_ADDRESS][DOMAIN_NAME]"
click at [58, 141] on div "[PERSON_NAME] 0433322044 [EMAIL_ADDRESS][DOMAIN_NAME] Customer since [DATE]" at bounding box center [103, 121] width 122 height 103
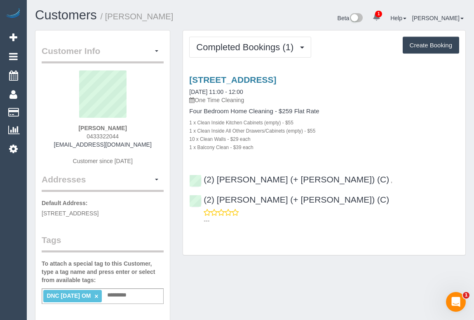
drag, startPoint x: 59, startPoint y: 144, endPoint x: 156, endPoint y: 146, distance: 97.3
click at [156, 146] on div "[PERSON_NAME] 0433322044 [EMAIL_ADDRESS][DOMAIN_NAME] Customer since [DATE]" at bounding box center [103, 121] width 122 height 103
copy link "[EMAIL_ADDRESS][DOMAIN_NAME]"
click at [184, 20] on h1 "Customers / [PERSON_NAME]" at bounding box center [139, 15] width 209 height 14
drag, startPoint x: 77, startPoint y: 131, endPoint x: 131, endPoint y: 131, distance: 53.6
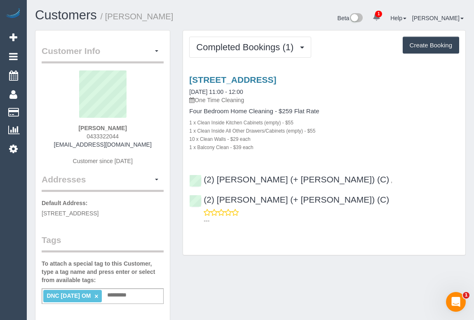
click at [131, 131] on div "[PERSON_NAME] 0433322044 [EMAIL_ADDRESS][DOMAIN_NAME] Customer since [DATE]" at bounding box center [103, 121] width 122 height 103
copy strong "[PERSON_NAME]"
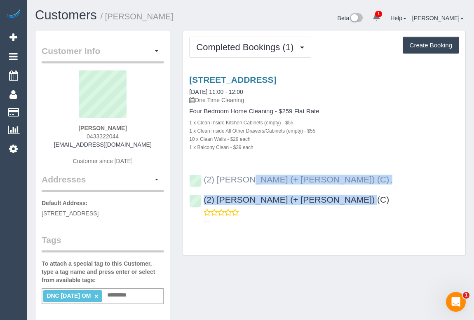
click at [202, 181] on div "(2) [PERSON_NAME] (+ [PERSON_NAME]) (C) , (2) [PERSON_NAME] (+ [PERSON_NAME]) (…" at bounding box center [324, 196] width 282 height 57
copy div "(2) [PERSON_NAME] (+ [PERSON_NAME]) (C) , (2) [PERSON_NAME] (+ [PERSON_NAME]) (…"
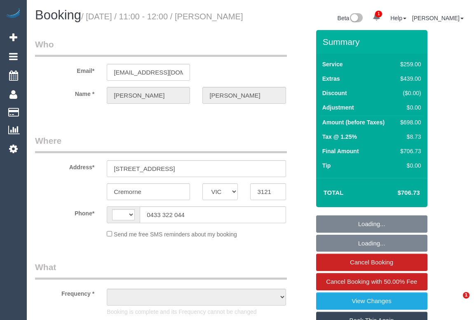
select select "VIC"
select select "string:stripe-pm_1RtJLE2GScqysDRVlzAWoLJr"
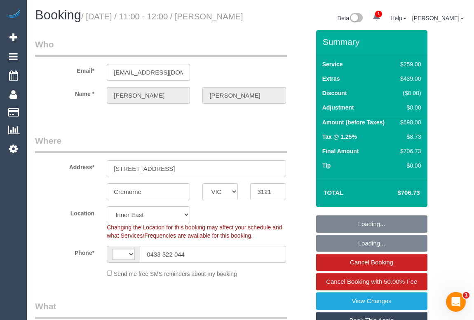
select select "string:AU"
select select "object:672"
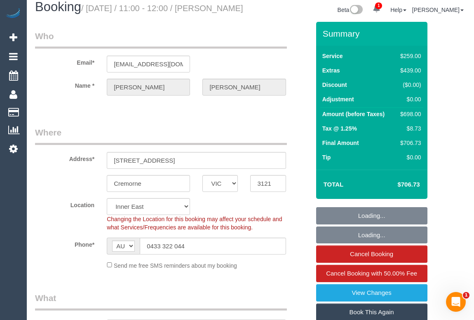
select select "number:28"
select select "number:14"
select select "number:21"
select select "number:24"
select select "number:13"
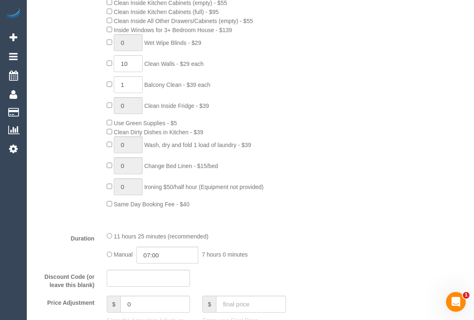
select select "object:1444"
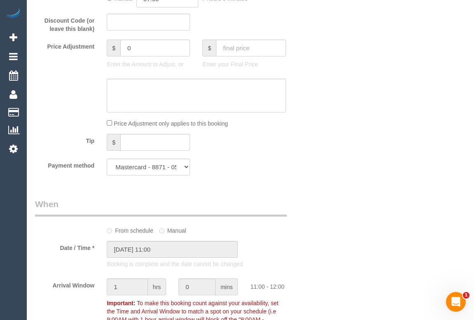
scroll to position [749, 0]
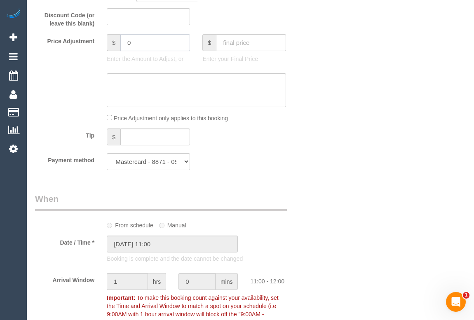
drag, startPoint x: 142, startPoint y: 60, endPoint x: 108, endPoint y: 51, distance: 35.3
click at [108, 51] on div "$ 0" at bounding box center [148, 42] width 83 height 17
type input "-20"
click at [177, 99] on textarea at bounding box center [196, 90] width 179 height 34
click at [169, 99] on textarea at bounding box center [196, 90] width 179 height 34
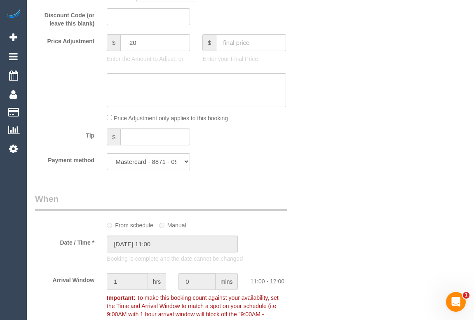
click at [384, 135] on div "Who Email* oliviabeard.96@gmail.com Name * Olivia Beard Where Address* 133 cubi…" at bounding box center [250, 199] width 431 height 1837
click at [333, 163] on div "Who Email* oliviabeard.96@gmail.com Name * Olivia Beard Where Address* 133 cubi…" at bounding box center [250, 199] width 431 height 1837
drag, startPoint x: 139, startPoint y: 53, endPoint x: 100, endPoint y: 52, distance: 39.2
click at [100, 52] on div "Price Adjustment $ -20 Enter the Amount to Adjust, or $ Enter your Final Price" at bounding box center [172, 50] width 287 height 33
type input "0"
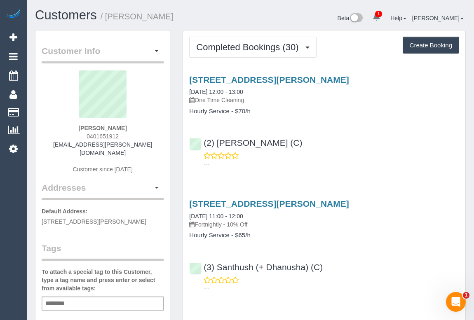
click at [360, 144] on div "(2) Shameen Opanayake (C) ---" at bounding box center [324, 149] width 282 height 37
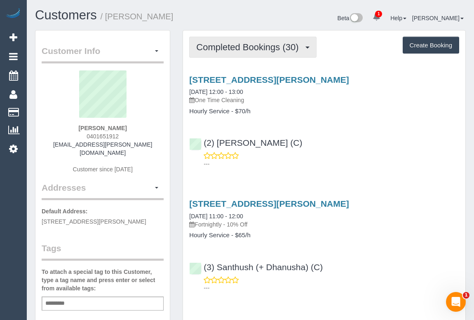
click at [260, 46] on span "Completed Bookings (30)" at bounding box center [249, 47] width 106 height 10
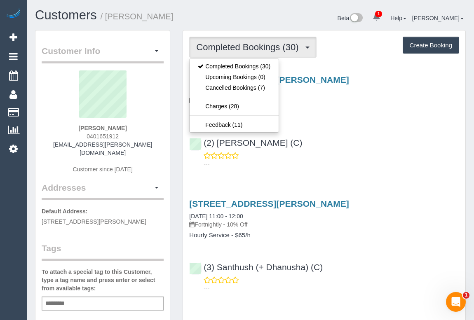
click at [363, 133] on div "(2) Shameen Opanayake (C) ---" at bounding box center [324, 149] width 282 height 37
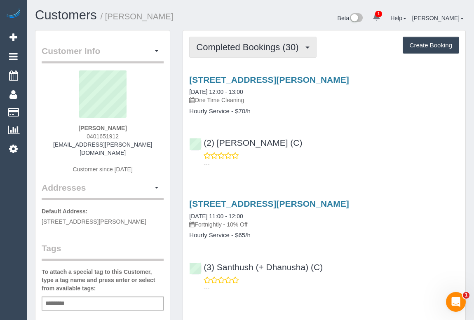
click at [257, 49] on span "Completed Bookings (30)" at bounding box center [249, 47] width 106 height 10
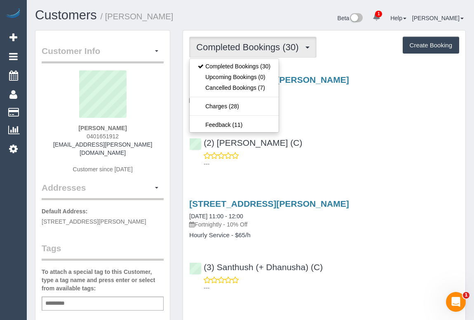
click at [330, 146] on div "(2) Shameen Opanayake (C) ---" at bounding box center [324, 149] width 282 height 37
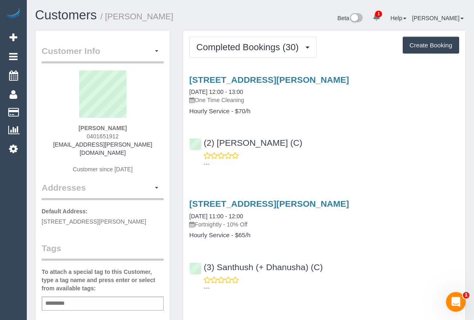
drag, startPoint x: 86, startPoint y: 135, endPoint x: 148, endPoint y: 136, distance: 62.3
click at [148, 136] on div "Rebecca Gant 0401651912 bec.gant@hotmail.com Customer since 2020" at bounding box center [103, 125] width 122 height 111
copy span "0401651912"
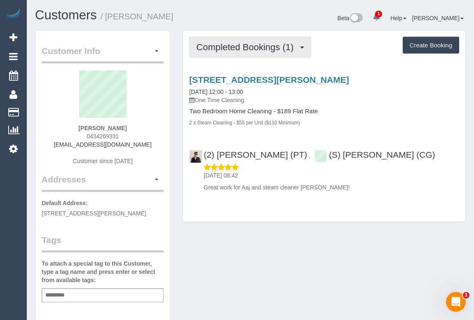
click at [250, 48] on span "Completed Bookings (1)" at bounding box center [246, 47] width 101 height 10
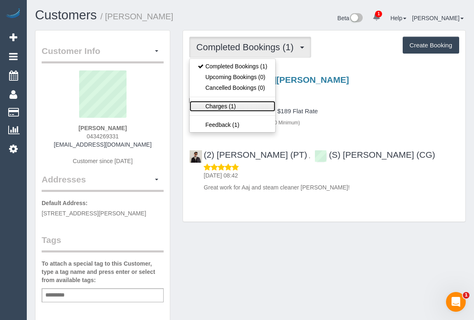
click at [218, 106] on link "Charges (1)" at bounding box center [233, 106] width 86 height 11
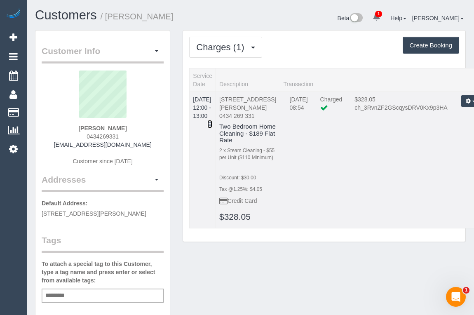
click at [212, 121] on icon at bounding box center [209, 124] width 5 height 6
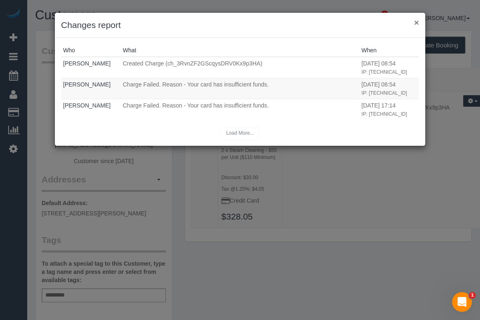
click at [414, 24] on button "×" at bounding box center [416, 22] width 5 height 9
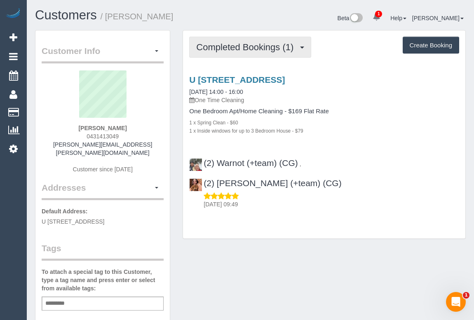
click at [227, 51] on span "Completed Bookings (1)" at bounding box center [246, 47] width 101 height 10
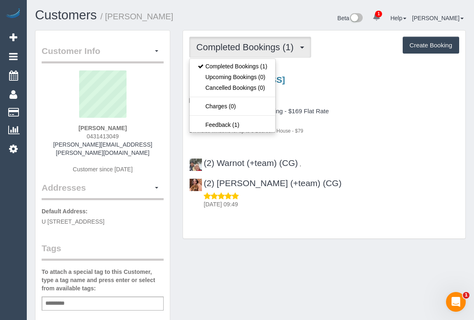
click at [297, 256] on div "Customer Info Edit Contact Info Send Message Email Preferences Special Sales Ta…" at bounding box center [250, 310] width 443 height 561
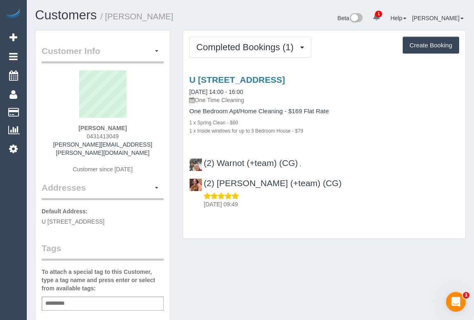
click at [246, 247] on div "Customer Info Edit Contact Info Send Message Email Preferences Special Sales Ta…" at bounding box center [250, 310] width 443 height 561
drag, startPoint x: 62, startPoint y: 144, endPoint x: 153, endPoint y: 148, distance: 90.8
click at [153, 148] on div "Tara Cairnduff 0431413049 tara.r.cairnduff@gmail.com Customer since 2025" at bounding box center [103, 125] width 122 height 111
copy link "tara.r.cairnduff@gmail.com"
click at [318, 256] on div "Customer Info Edit Contact Info Send Message Email Preferences Special Sales Ta…" at bounding box center [250, 310] width 443 height 561
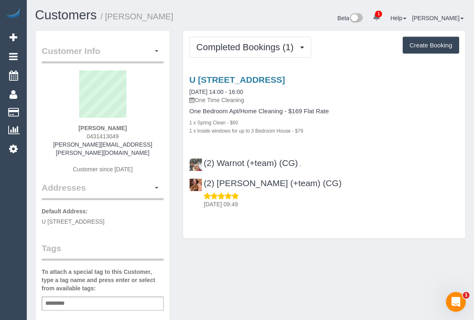
click at [297, 236] on div "Customer Info Edit Contact Info Send Message Email Preferences Special Sales Ta…" at bounding box center [250, 310] width 443 height 561
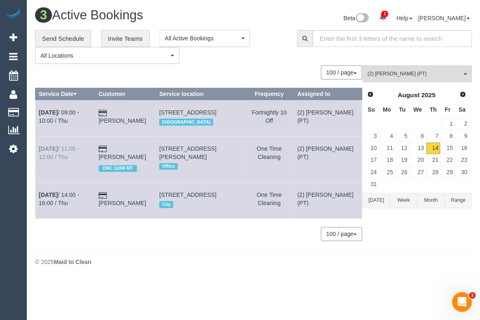
drag, startPoint x: 160, startPoint y: 157, endPoint x: 40, endPoint y: 155, distance: 119.1
click at [40, 155] on tr "[DATE] 11:00 - 12:00 / Thu [PERSON_NAME] DNC 12/08 MT [STREET_ADDRESS][PERSON_N…" at bounding box center [198, 159] width 326 height 46
copy tr "[DATE] 11:00 - 12:00 / Thu [PERSON_NAME]"
click at [414, 72] on span "(2) [PERSON_NAME] (PT)" at bounding box center [414, 73] width 94 height 7
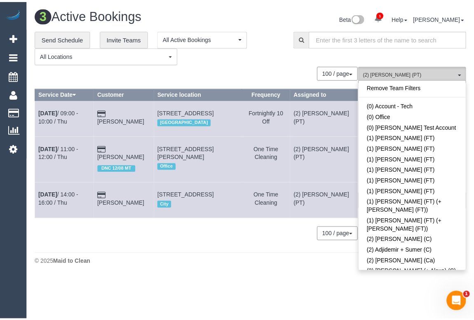
scroll to position [176, 0]
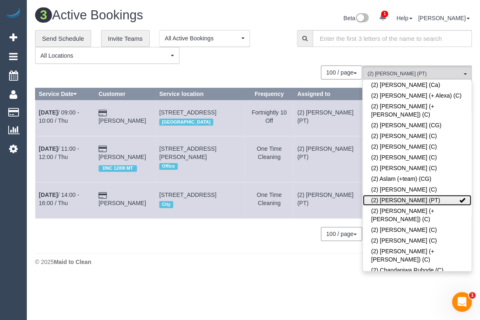
click at [459, 197] on span at bounding box center [462, 200] width 6 height 6
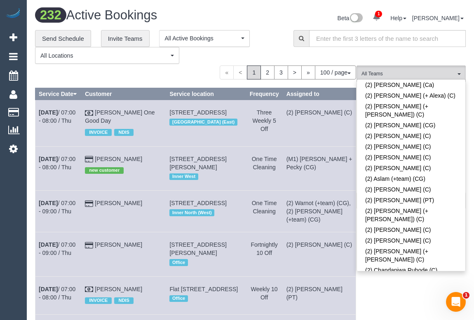
scroll to position [1066, 0]
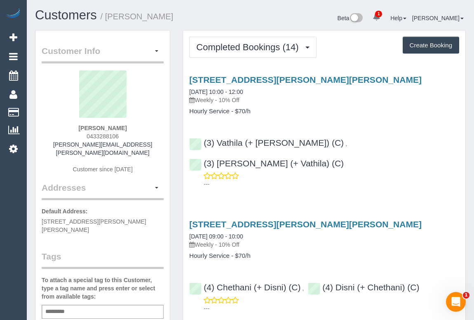
click at [313, 111] on div "[STREET_ADDRESS][PERSON_NAME][PERSON_NAME] [DATE] 10:00 - 12:00 Weekly - 10% Of…" at bounding box center [324, 130] width 282 height 124
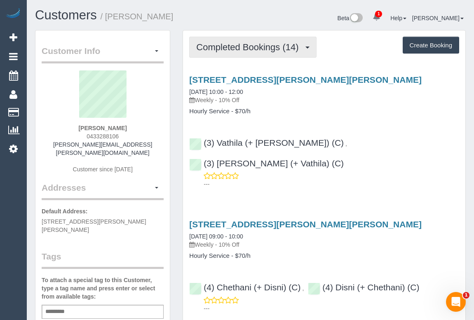
click at [263, 49] on span "Completed Bookings (14)" at bounding box center [249, 47] width 106 height 10
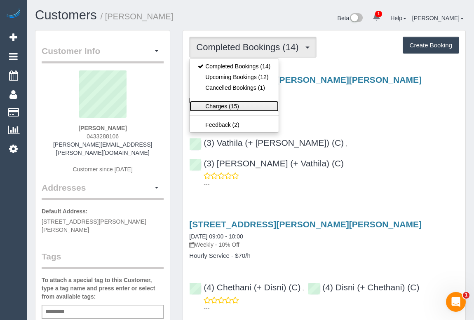
click at [225, 107] on link "Charges (15)" at bounding box center [234, 106] width 89 height 11
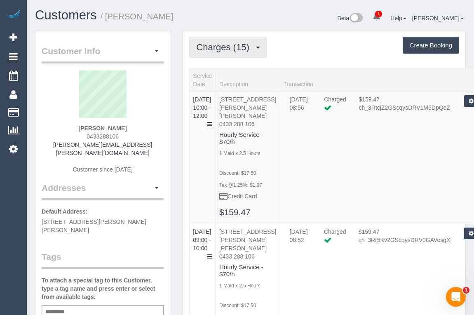
click at [241, 47] on span "Charges (15)" at bounding box center [224, 47] width 57 height 10
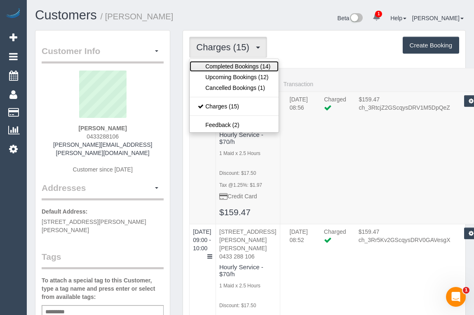
click at [233, 65] on link "Completed Bookings (14)" at bounding box center [234, 66] width 89 height 11
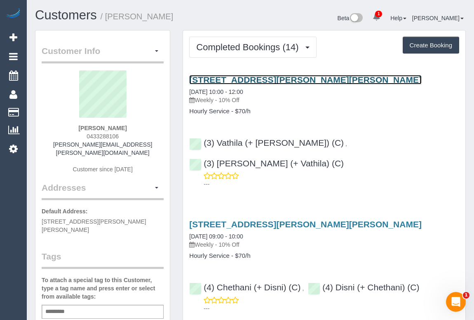
click at [249, 82] on link "Unit 6 1233 Glen Huntly Road, Carnegie, VIC 3163" at bounding box center [305, 79] width 233 height 9
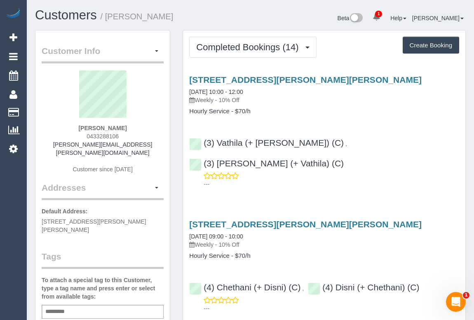
click at [286, 113] on h4 "Hourly Service - $70/h" at bounding box center [324, 111] width 270 height 7
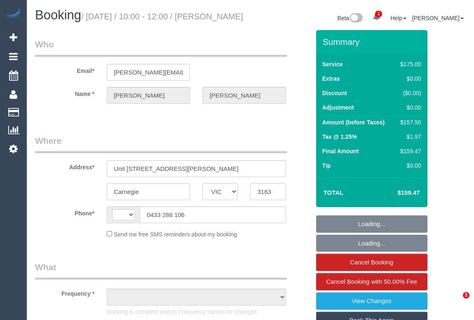
select select "VIC"
select select "object:342"
select select "string:stripe-pm_1RISRj2GScqysDRVdfWkrOql"
select select "number:29"
select select "number:15"
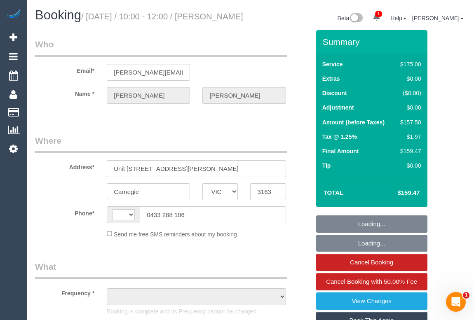
select select "number:19"
select select "number:24"
select select "number:33"
select select "number:11"
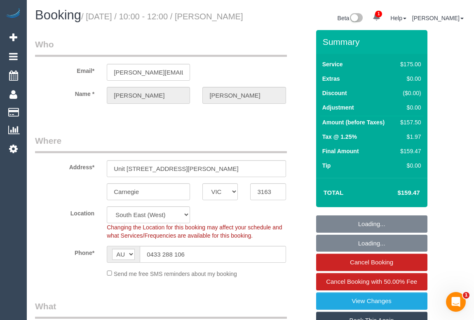
select select "string:AU"
select select "object:742"
select select "150"
select select "spot1"
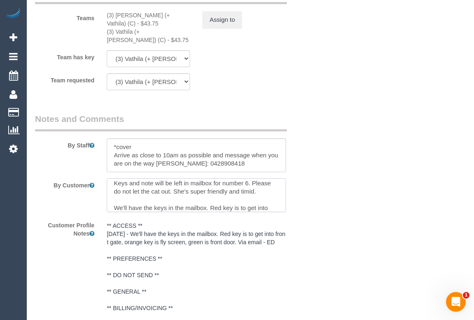
scroll to position [1349, 0]
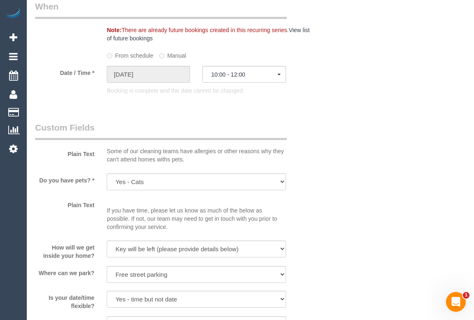
scroll to position [899, 0]
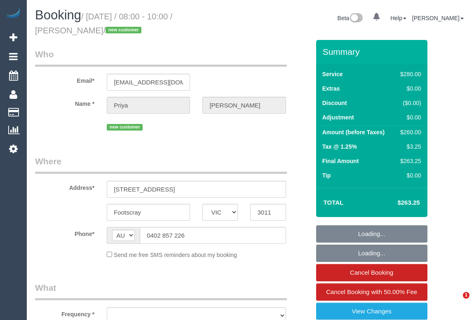
select select "VIC"
select select "string:stripe-pm_1Rse2P2GScqysDRV0Vf8YtA3"
select select "240"
select select "number:28"
select select "number:14"
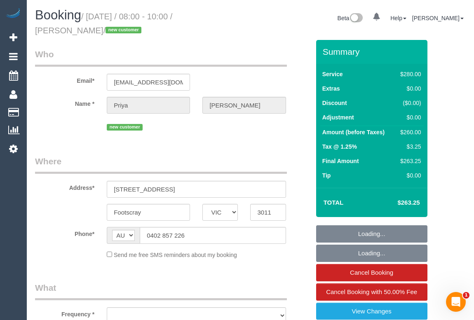
select select "number:20"
select select "number:25"
select select "number:12"
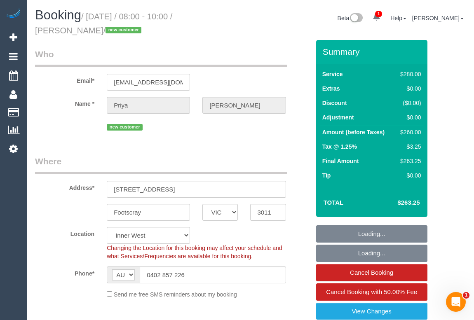
select select "object:1652"
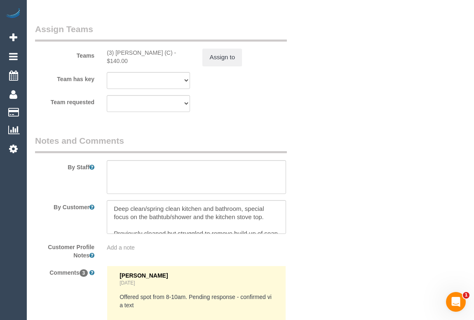
scroll to position [1237, 0]
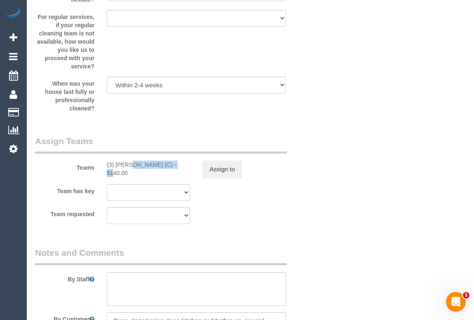
drag, startPoint x: 103, startPoint y: 165, endPoint x: 149, endPoint y: 163, distance: 45.8
click at [149, 163] on div "(3) Gavin Ive (C) - $140.00" at bounding box center [149, 169] width 96 height 16
copy div "(3) [PERSON_NAME] (C)"
click at [235, 169] on button "Assign to" at bounding box center [222, 169] width 40 height 17
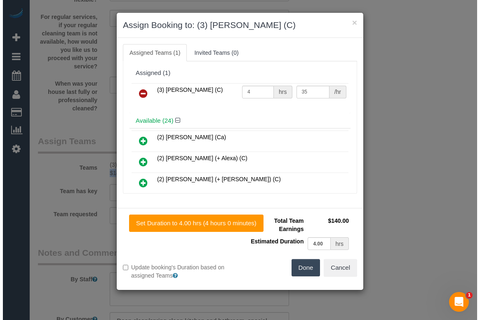
scroll to position [1228, 0]
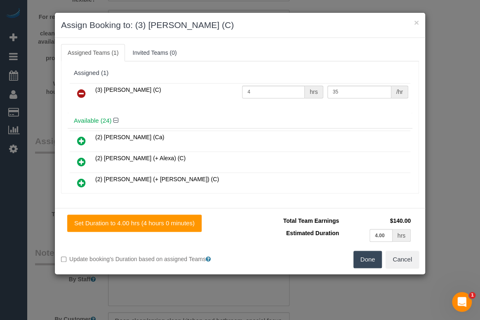
click at [68, 91] on div "(3) Gavin Ive (C) 4 hrs 35 /hr" at bounding box center [240, 97] width 345 height 32
click at [76, 90] on link at bounding box center [81, 94] width 19 height 16
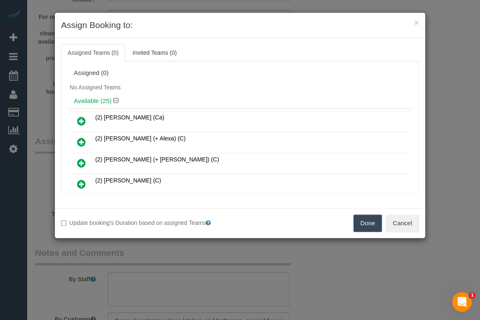
click at [354, 221] on button "Done" at bounding box center [367, 223] width 29 height 17
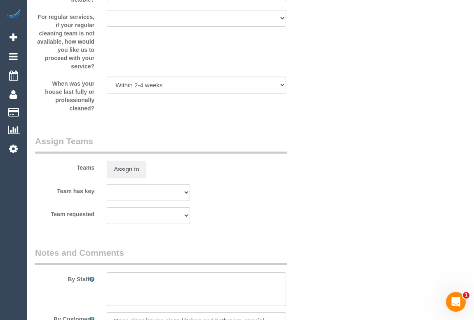
click at [342, 240] on div "× Assign Booking to: Assigned Teams (0) Invited Teams (0) Assigned (0) No Assig…" at bounding box center [237, 160] width 474 height 320
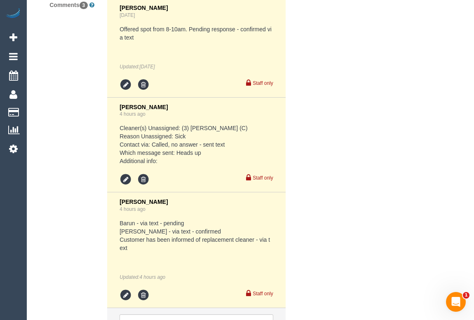
scroll to position [1703, 0]
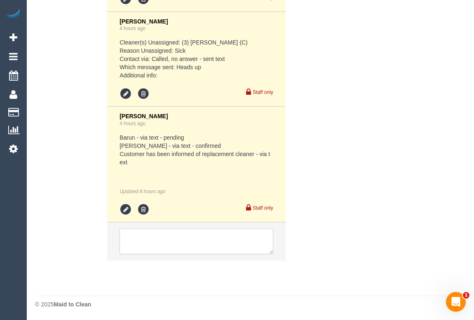
click at [178, 237] on textarea at bounding box center [196, 242] width 153 height 26
paste textarea "(3) [PERSON_NAME] (C)"
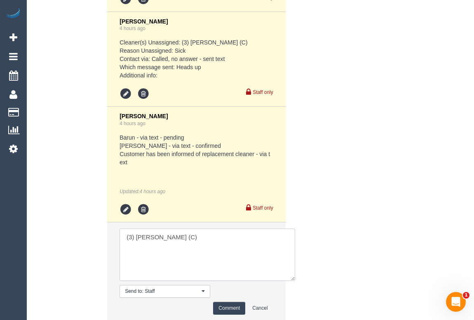
drag, startPoint x: 272, startPoint y: 251, endPoint x: 322, endPoint y: 310, distance: 76.6
click at [295, 281] on textarea at bounding box center [208, 255] width 176 height 52
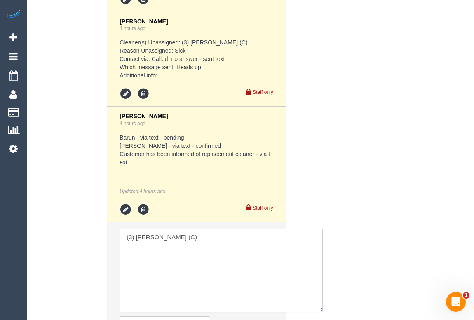
click at [217, 254] on textarea at bounding box center [221, 271] width 203 height 84
drag, startPoint x: 173, startPoint y: 236, endPoint x: 91, endPoint y: 235, distance: 81.6
click at [91, 235] on div "Comments 3 Steve Cranston 1 day ago Offered spot from 8-10am. Pending response …" at bounding box center [172, 136] width 287 height 449
click at [205, 248] on textarea at bounding box center [221, 271] width 203 height 84
paste textarea "(3) [PERSON_NAME] (C)"
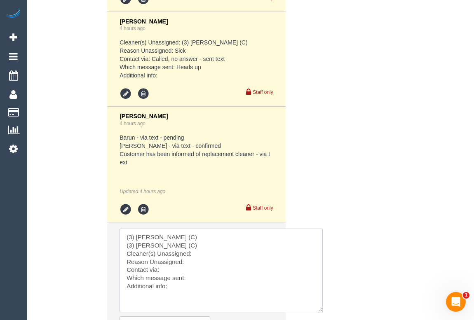
click at [210, 251] on textarea at bounding box center [221, 271] width 203 height 84
paste textarea "(3) [PERSON_NAME] (C)"
drag, startPoint x: 182, startPoint y: 246, endPoint x: 75, endPoint y: 215, distance: 111.3
click at [75, 215] on div "Comments 3 Steve Cranston 1 day ago Offered spot from 8-10am. Pending response …" at bounding box center [172, 136] width 287 height 449
click at [189, 254] on textarea at bounding box center [221, 271] width 203 height 84
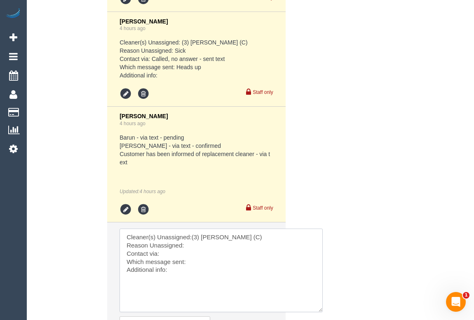
click at [195, 256] on textarea at bounding box center [221, 271] width 203 height 84
drag, startPoint x: 186, startPoint y: 254, endPoint x: 212, endPoint y: 256, distance: 26.9
click at [212, 256] on textarea at bounding box center [221, 271] width 203 height 84
click at [177, 264] on textarea at bounding box center [221, 271] width 203 height 84
click at [194, 268] on textarea at bounding box center [221, 271] width 203 height 84
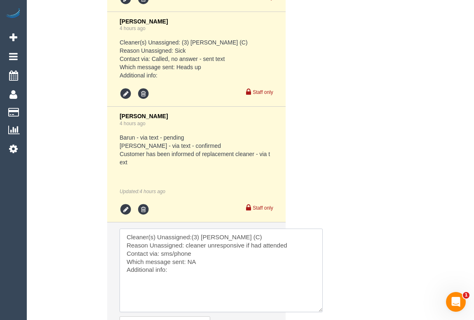
click at [182, 279] on textarea at bounding box center [221, 271] width 203 height 84
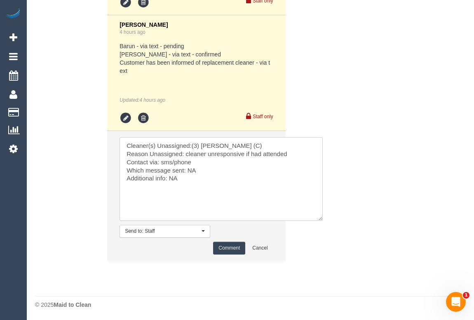
type textarea "Cleaner(s) Unassigned:(3) [PERSON_NAME] (C) Reason Unassigned: cleaner unrespon…"
click at [225, 253] on button "Comment" at bounding box center [229, 248] width 32 height 13
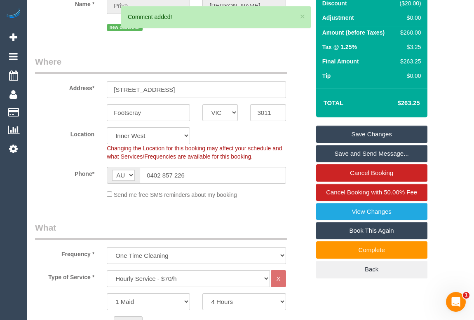
scroll to position [33, 0]
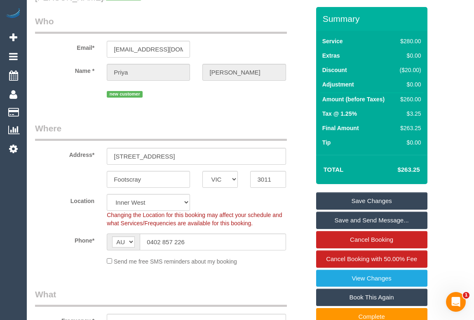
click at [368, 199] on link "Save Changes" at bounding box center [371, 201] width 111 height 17
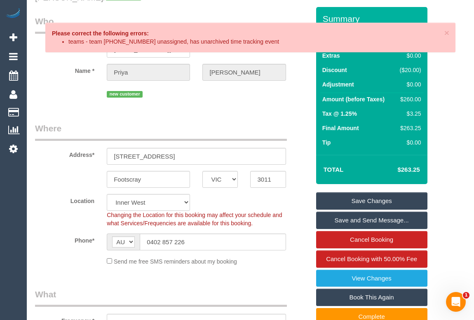
drag, startPoint x: 247, startPoint y: 122, endPoint x: 407, endPoint y: 67, distance: 169.2
click at [248, 122] on legend "Where" at bounding box center [161, 131] width 252 height 19
click at [446, 33] on span "×" at bounding box center [446, 32] width 5 height 9
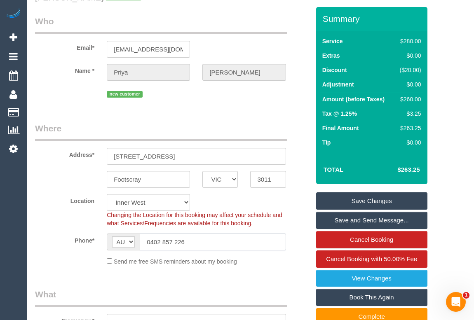
drag, startPoint x: 195, startPoint y: 242, endPoint x: 97, endPoint y: 237, distance: 97.8
click at [97, 237] on div "Phone* AF AL DZ AD AO AI AQ AG AR AM AW AU AT AZ BS BH BD BB BY BE BZ BJ BM BT …" at bounding box center [172, 242] width 287 height 17
click at [262, 131] on legend "Where" at bounding box center [161, 131] width 252 height 19
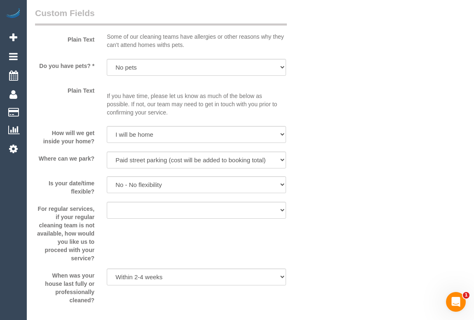
scroll to position [1195, 0]
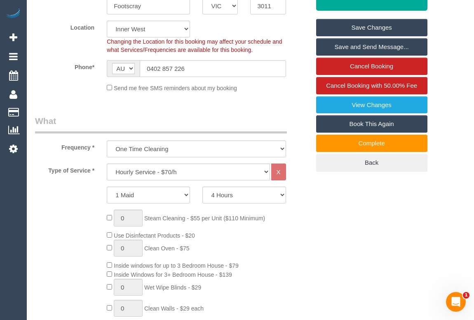
scroll to position [94, 0]
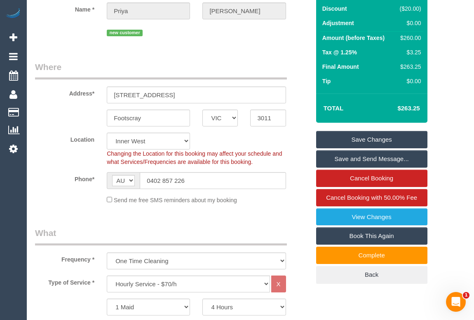
click at [366, 139] on link "Save Changes" at bounding box center [371, 139] width 111 height 17
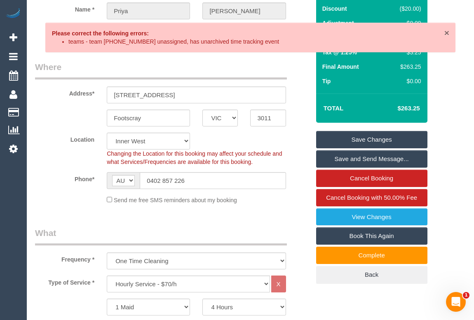
click at [444, 33] on span "×" at bounding box center [446, 32] width 5 height 9
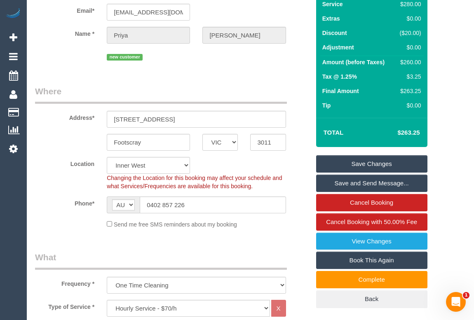
scroll to position [0, 0]
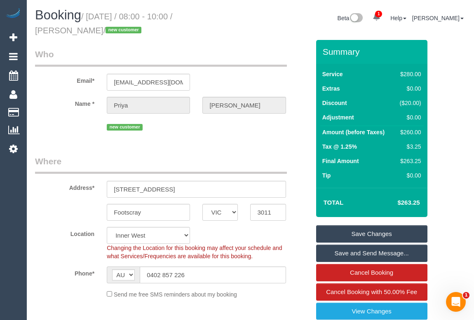
click at [369, 235] on link "Save Changes" at bounding box center [371, 233] width 111 height 17
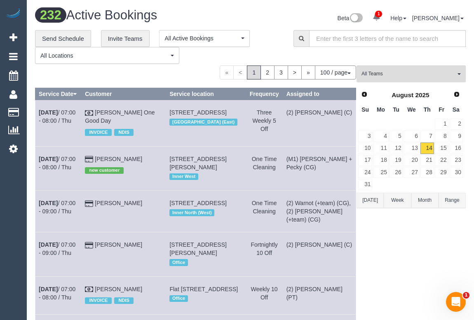
click at [275, 39] on div "**********" at bounding box center [158, 47] width 246 height 34
click at [377, 79] on button "All Teams" at bounding box center [411, 74] width 109 height 17
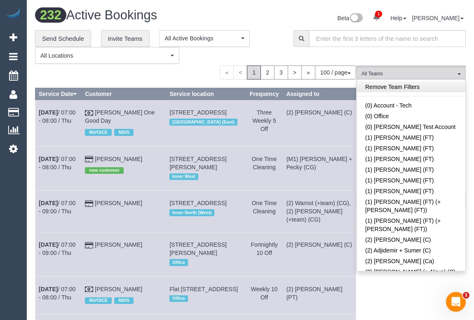
click at [409, 88] on link "Remove Team Filters" at bounding box center [411, 87] width 108 height 11
click at [266, 33] on div "**********" at bounding box center [158, 47] width 246 height 34
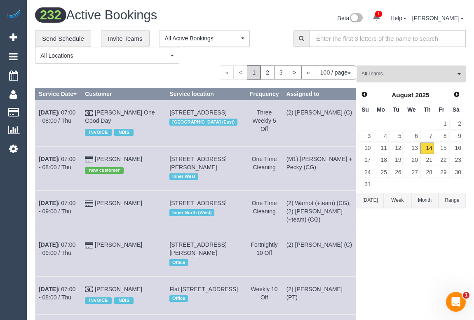
click at [404, 78] on button "All Teams" at bounding box center [411, 74] width 109 height 17
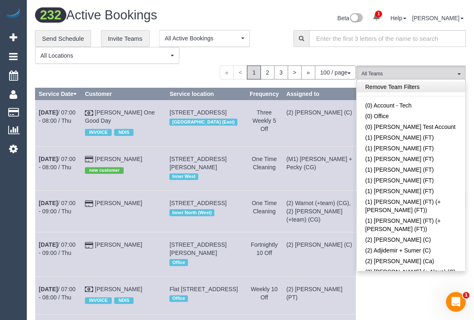
click at [402, 85] on link "Remove Team Filters" at bounding box center [411, 87] width 108 height 11
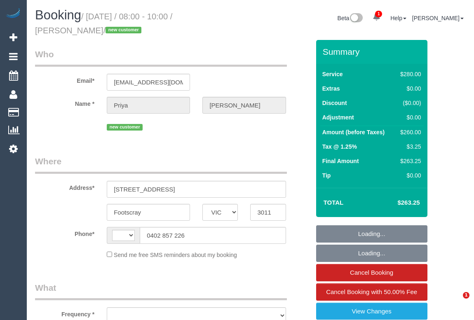
select select "VIC"
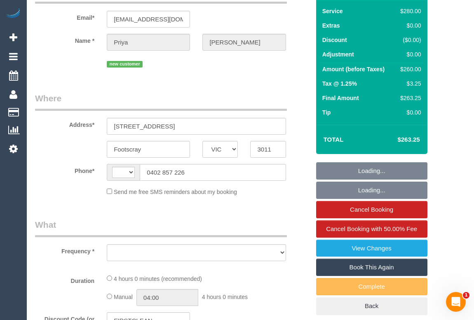
select select "string:stripe-pm_1Rse2P2GScqysDRV0Vf8YtA3"
select select "number:28"
select select "number:14"
select select "number:20"
select select "number:25"
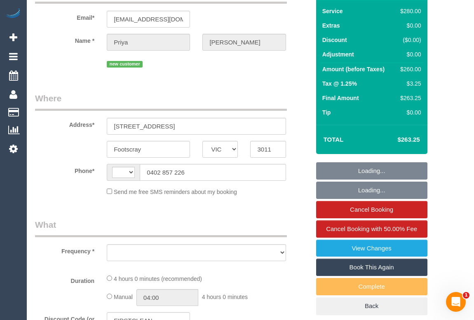
select select "number:12"
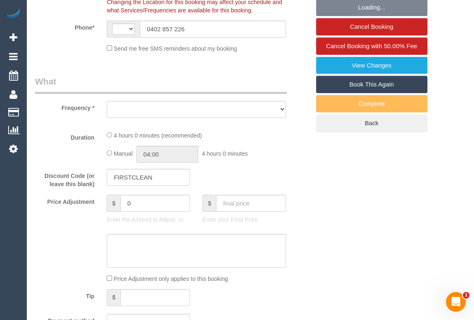
select select "string:AU"
select select "object:773"
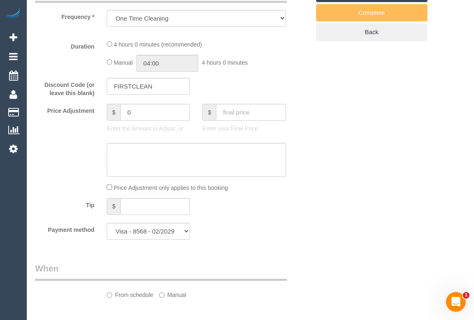
select select "240"
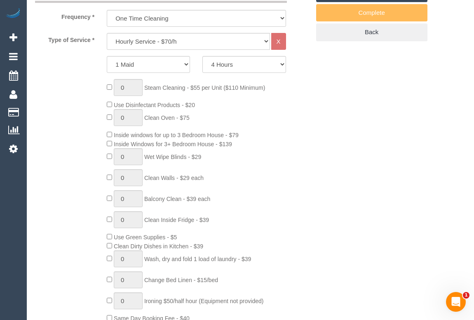
select select "object:1498"
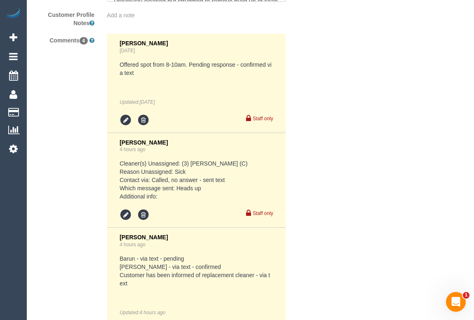
scroll to position [1769, 0]
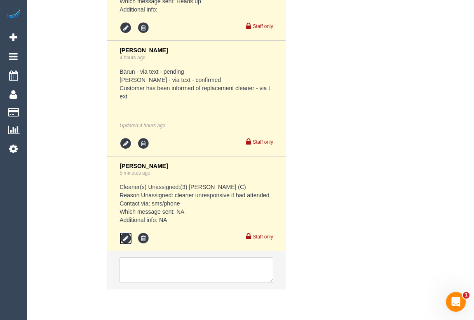
click at [125, 236] on icon at bounding box center [126, 239] width 12 height 12
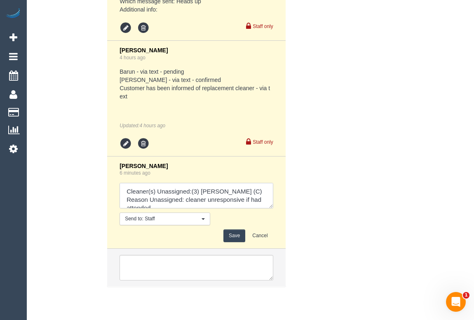
click at [244, 198] on textarea at bounding box center [196, 196] width 153 height 26
type textarea "Cleaner(s) Unassigned:(3) [PERSON_NAME] (C) Reason Unassigned: cleaner unrespon…"
click at [240, 236] on button "Save" at bounding box center [234, 236] width 22 height 13
